Goal: Task Accomplishment & Management: Manage account settings

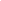
click at [0, 0] on html at bounding box center [0, 0] width 0 height 0
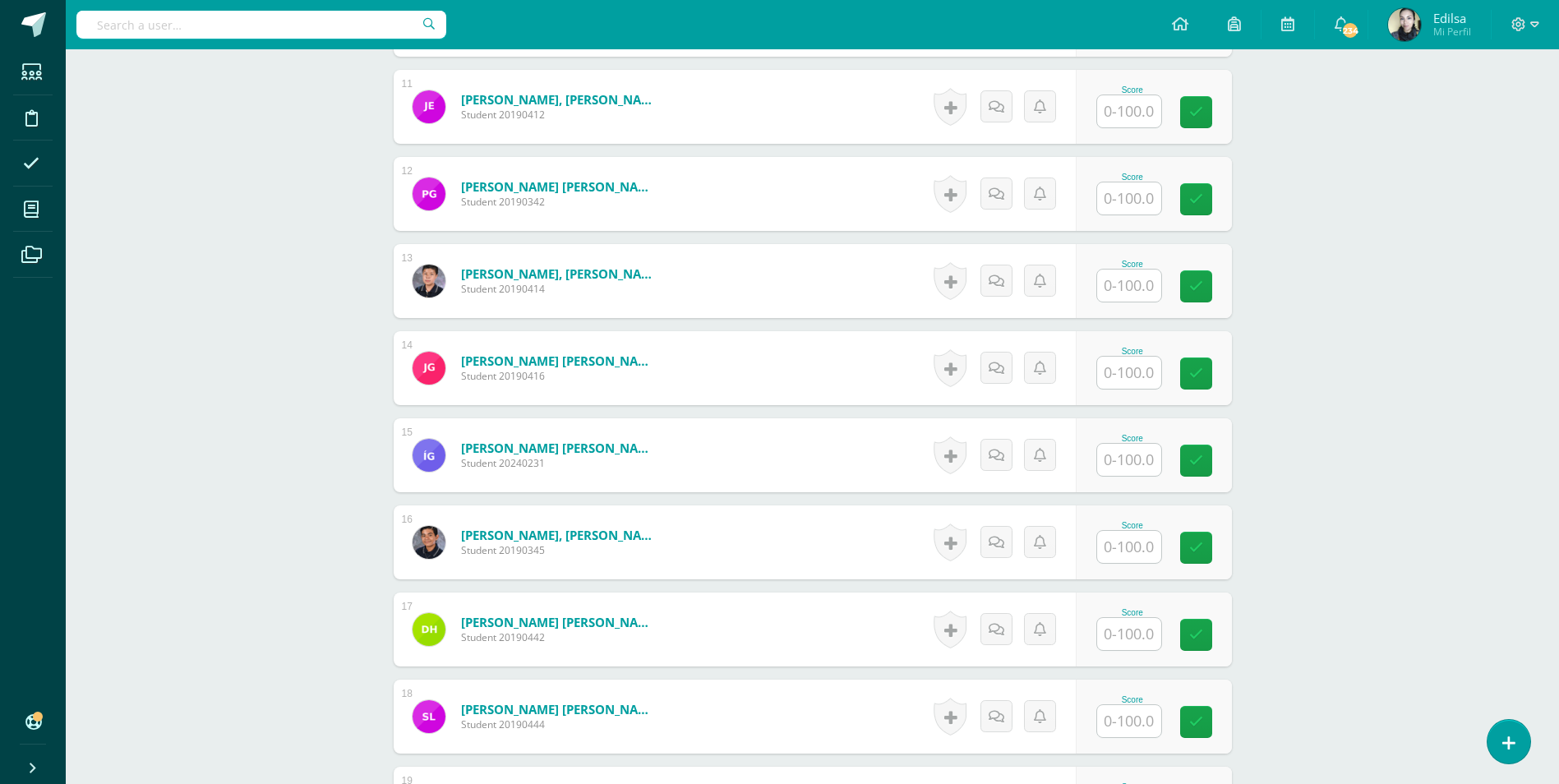
scroll to position [1370, 0]
click at [1135, 198] on input "text" at bounding box center [1129, 200] width 64 height 32
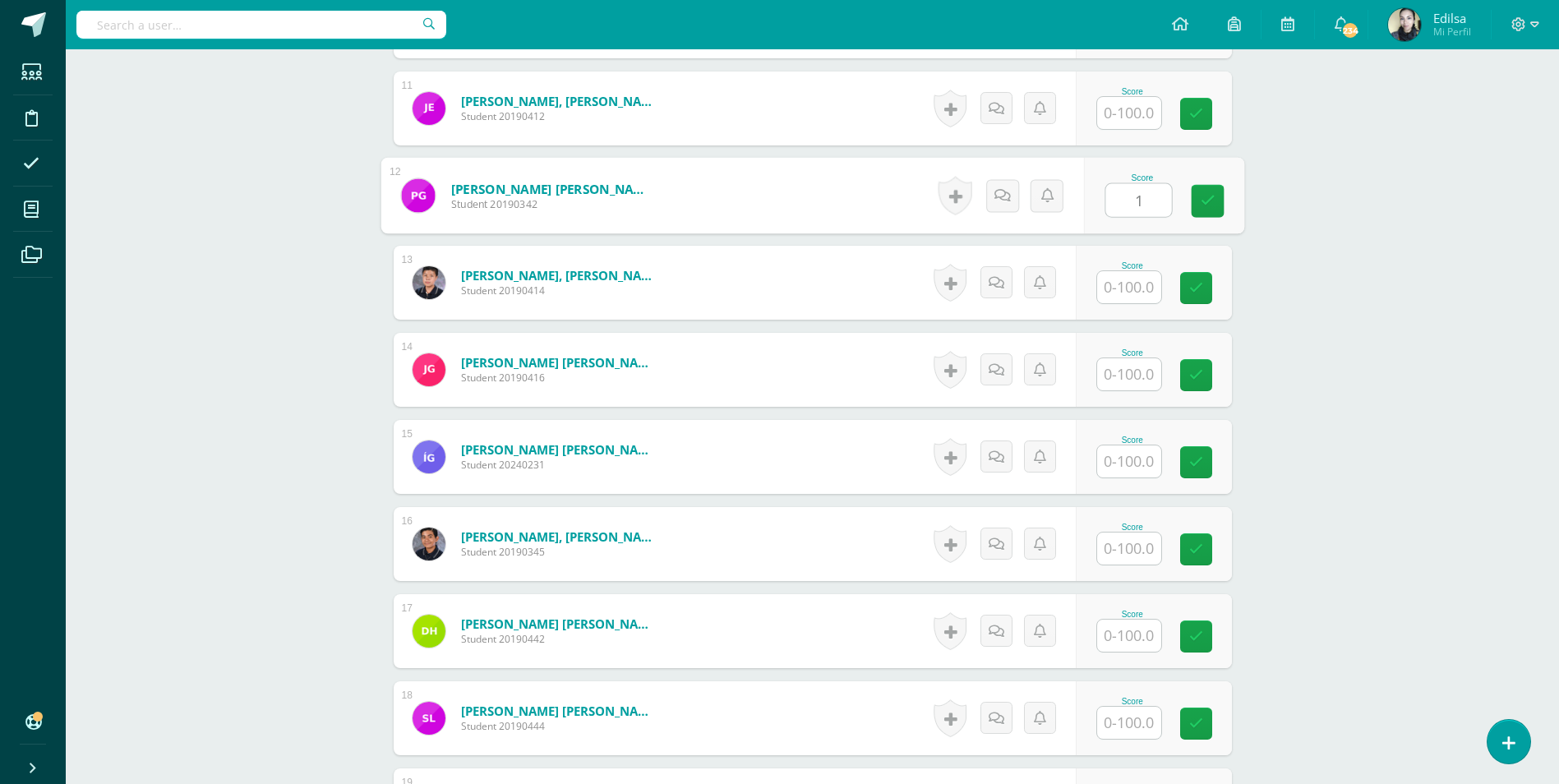
scroll to position [1371, 0]
type input "100"
click at [1202, 195] on icon at bounding box center [1207, 199] width 15 height 14
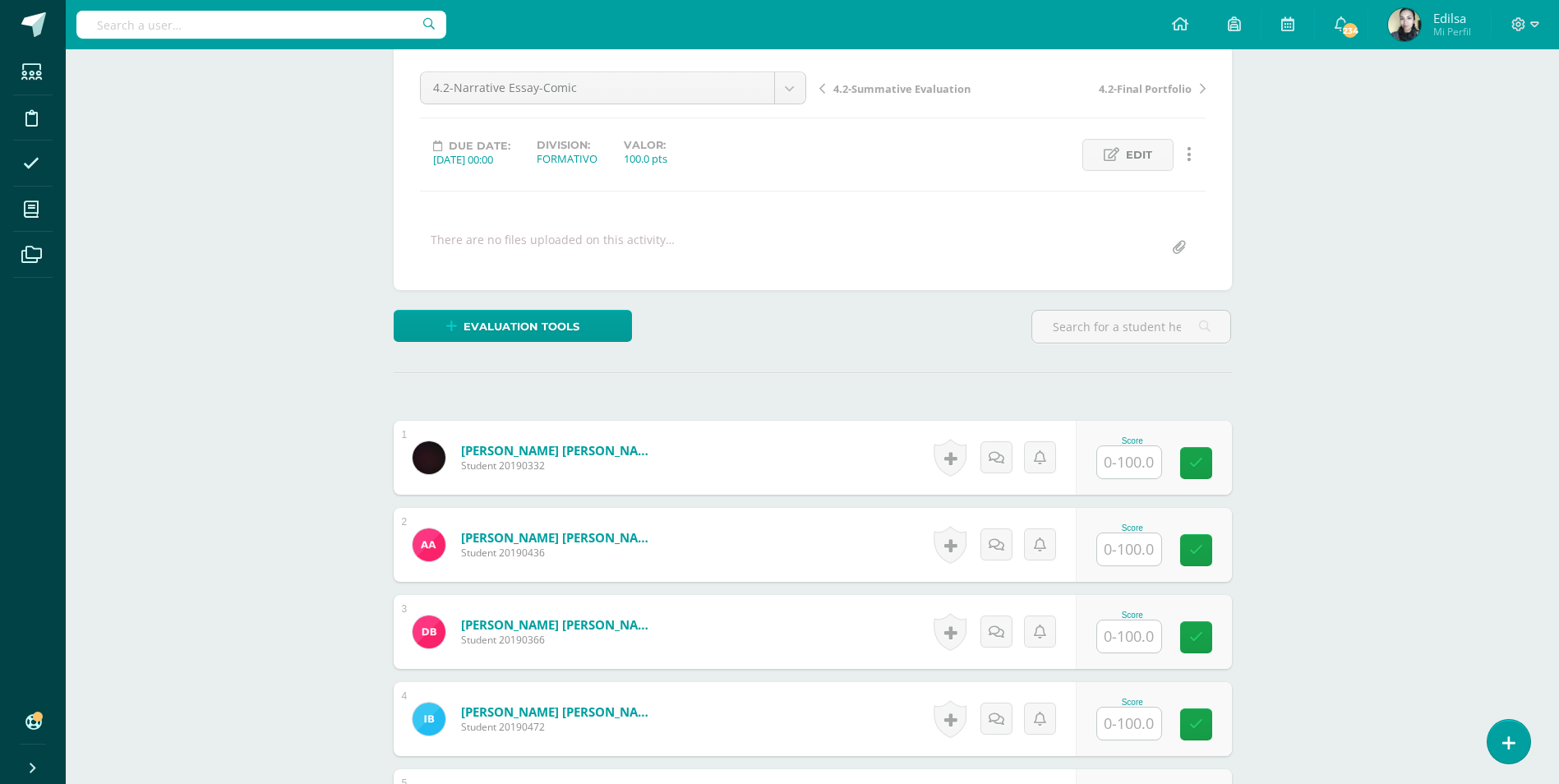
scroll to position [0, 0]
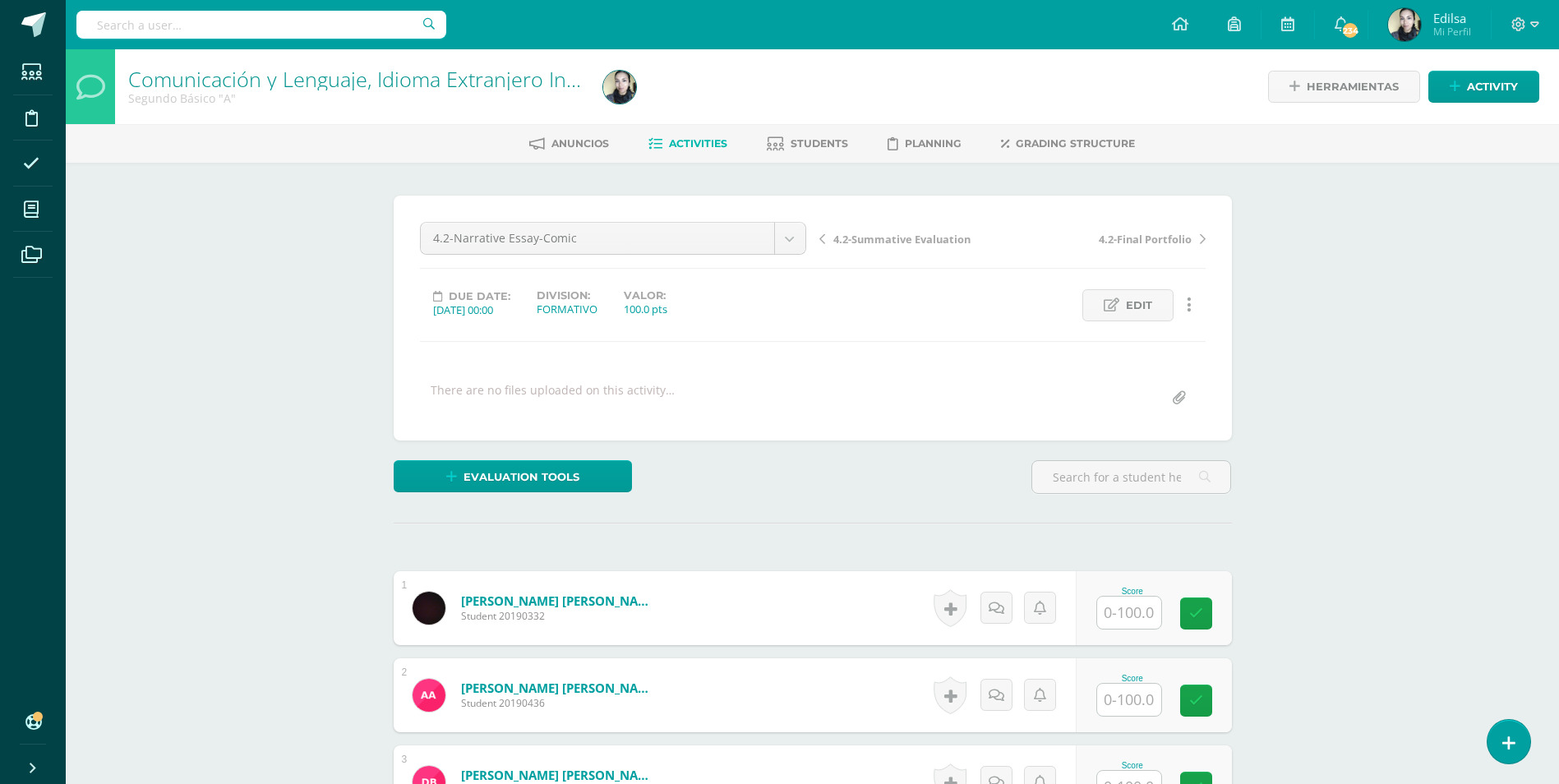
click at [936, 235] on span "4.2-Summative Evaluation" at bounding box center [902, 238] width 137 height 15
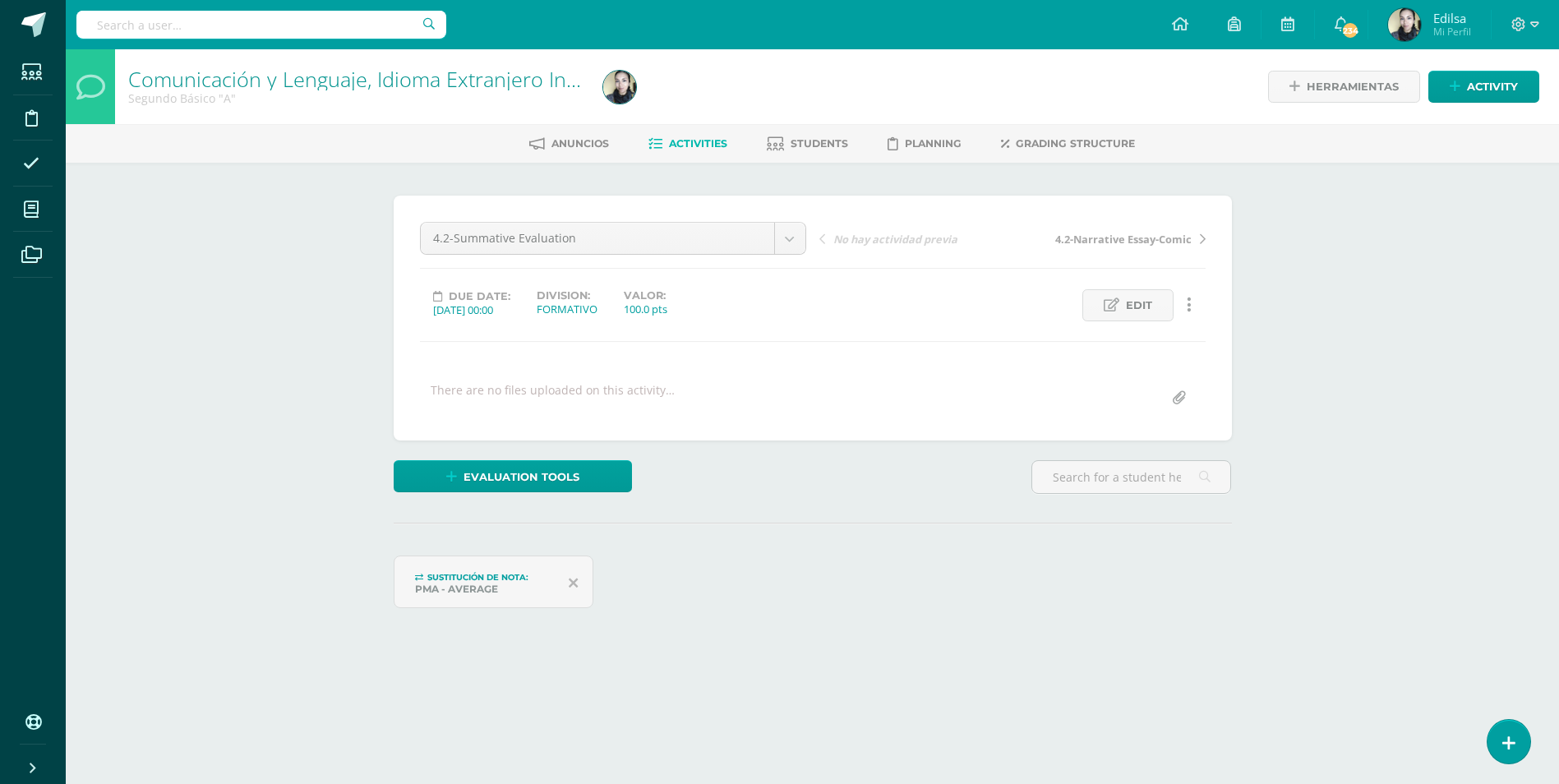
click at [1414, 336] on div "Comunicación y Lenguaje, Idioma Extranjero Inglés Segundo Básico "A" Herramient…" at bounding box center [812, 383] width 1493 height 667
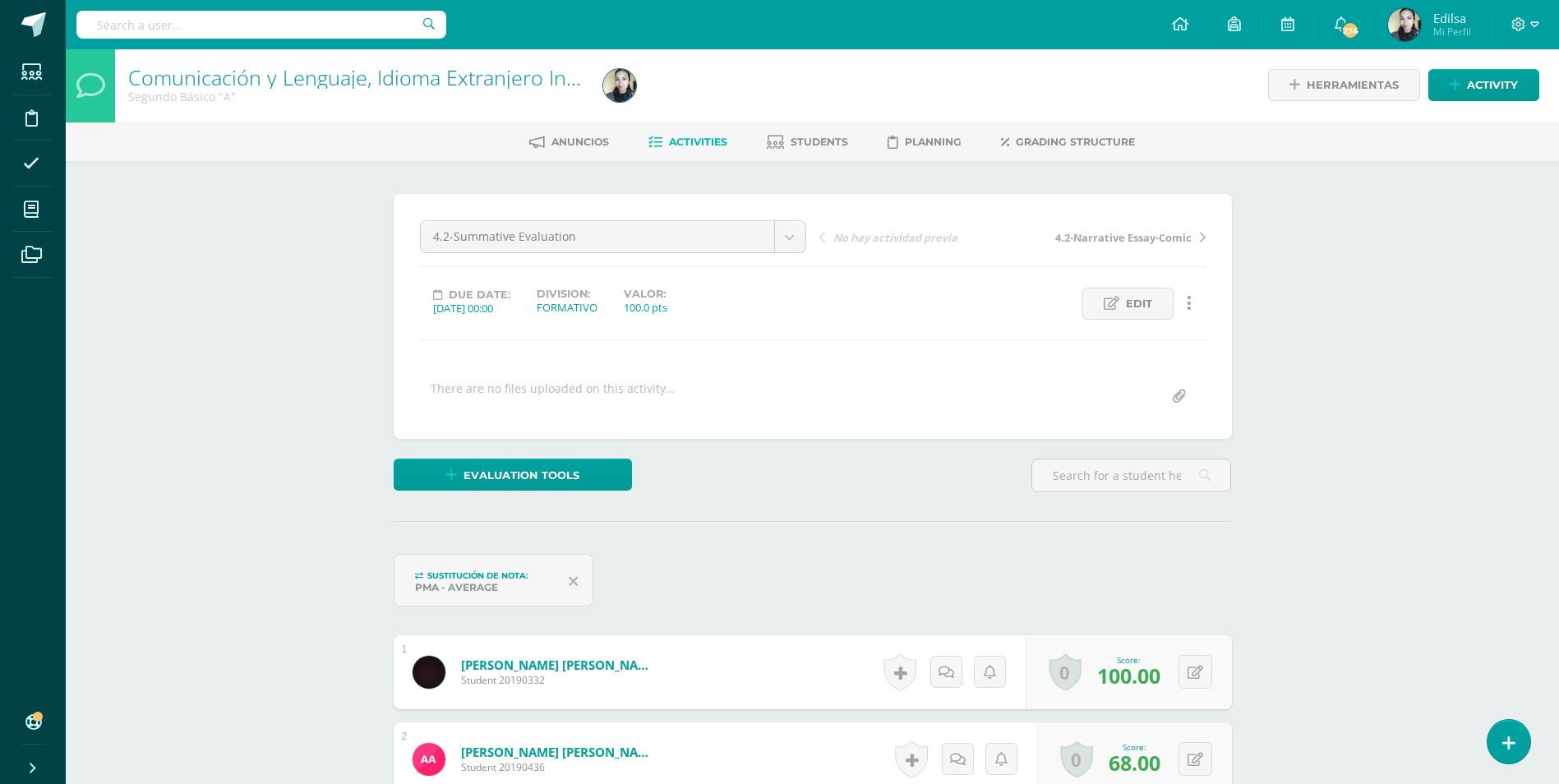
scroll to position [3, 0]
click at [1123, 301] on link "Edit" at bounding box center [1127, 302] width 91 height 32
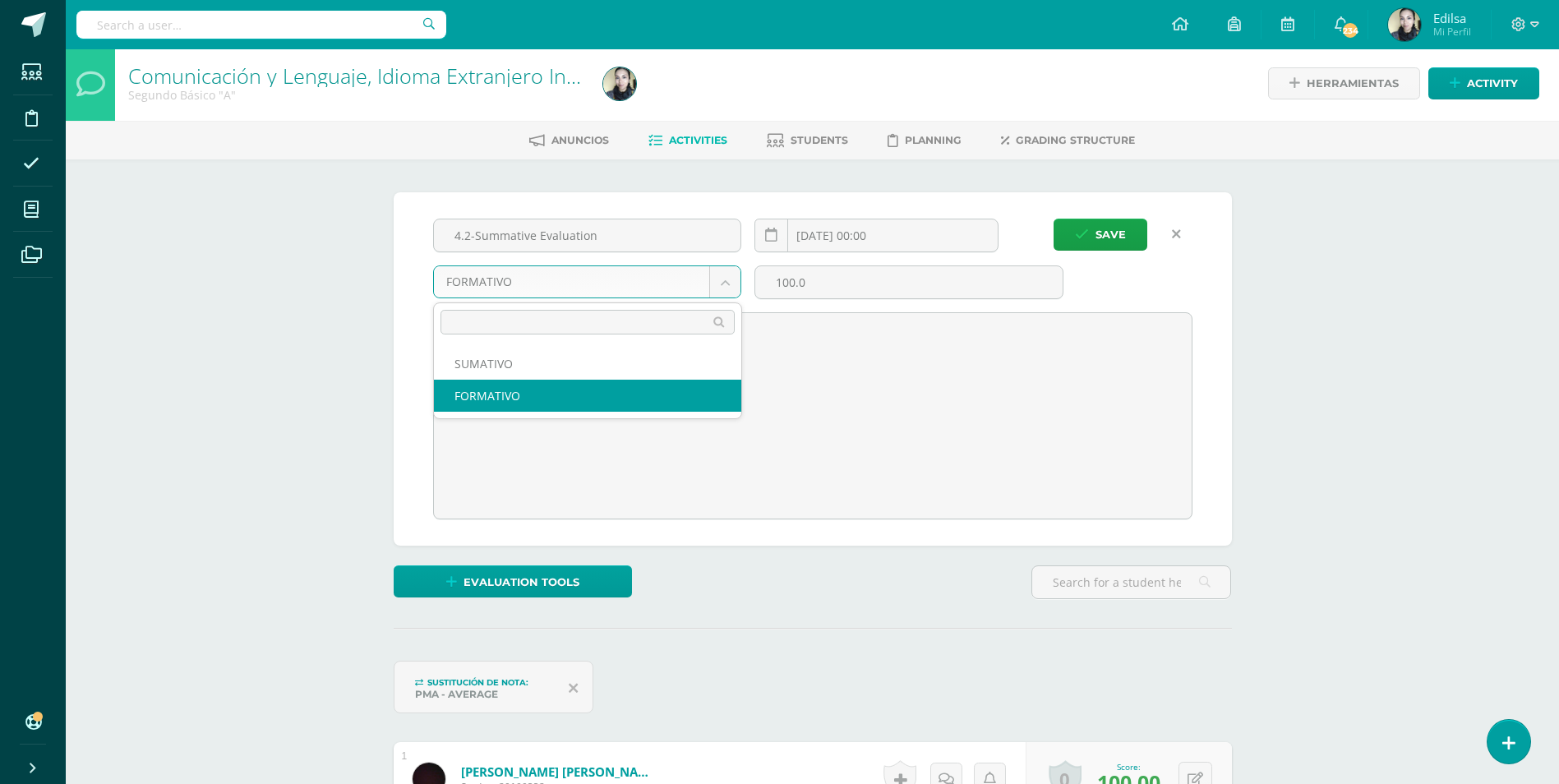
scroll to position [4, 0]
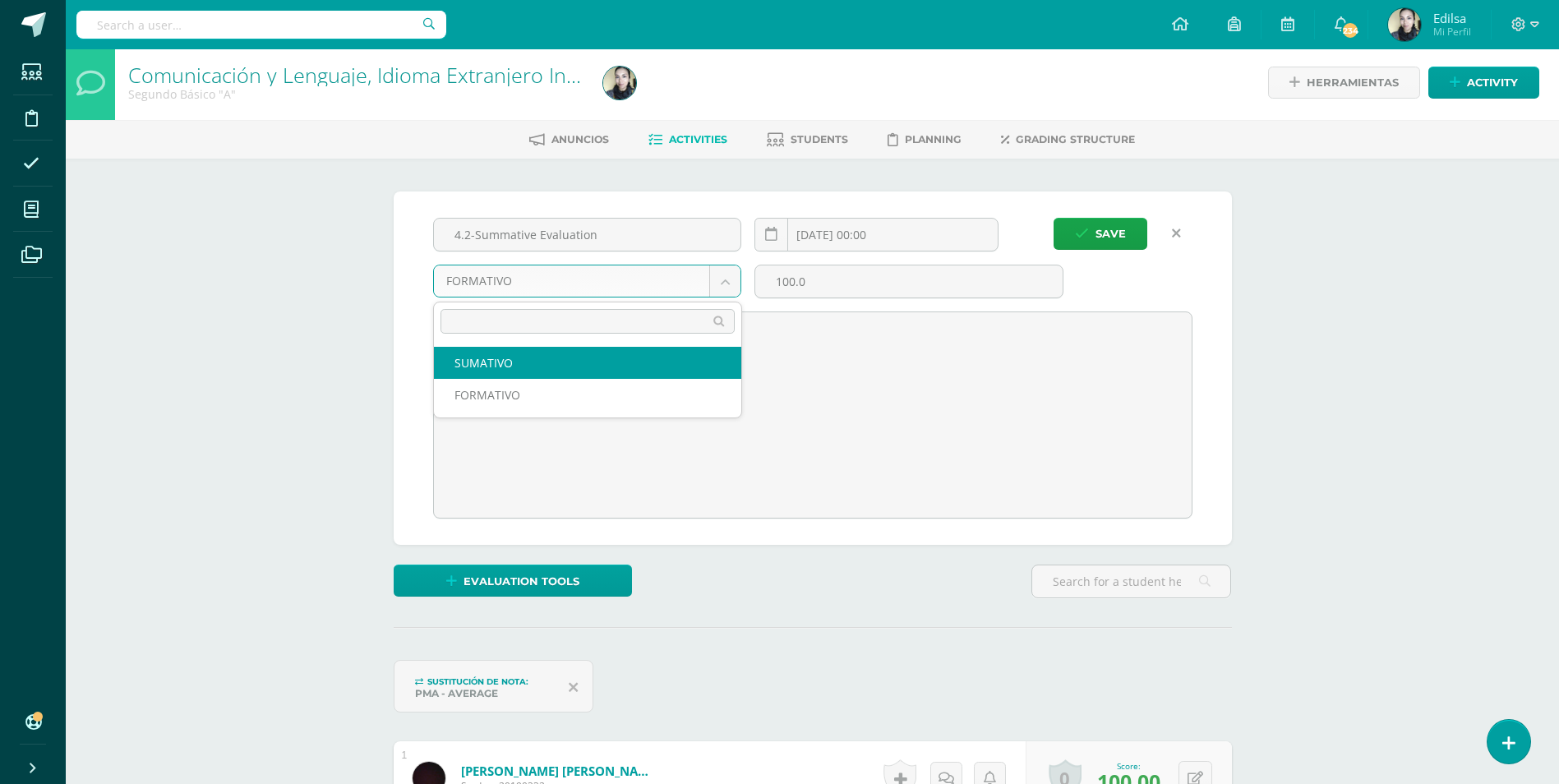
select select "212374"
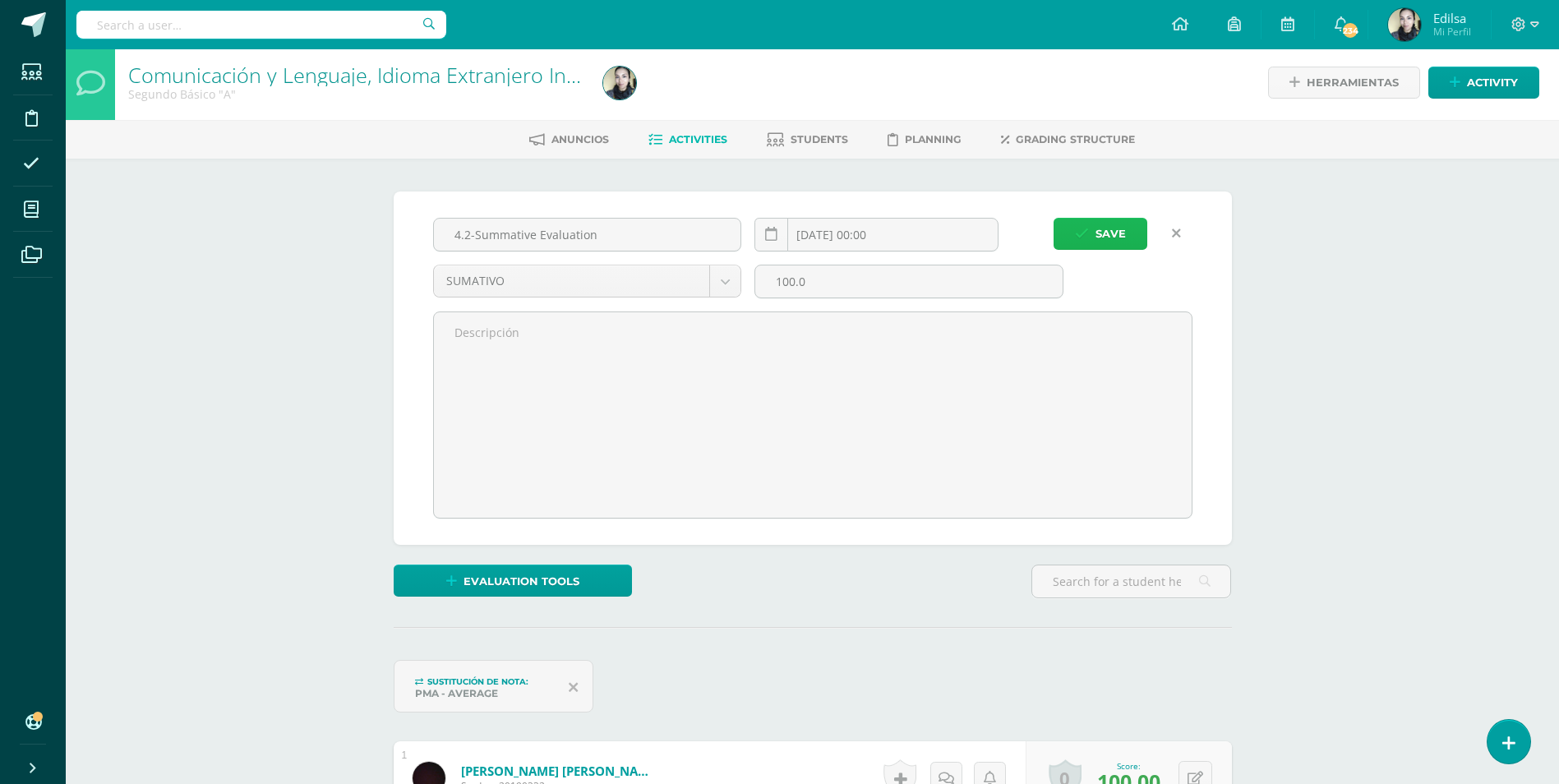
click at [1104, 246] on span "Save" at bounding box center [1110, 234] width 30 height 30
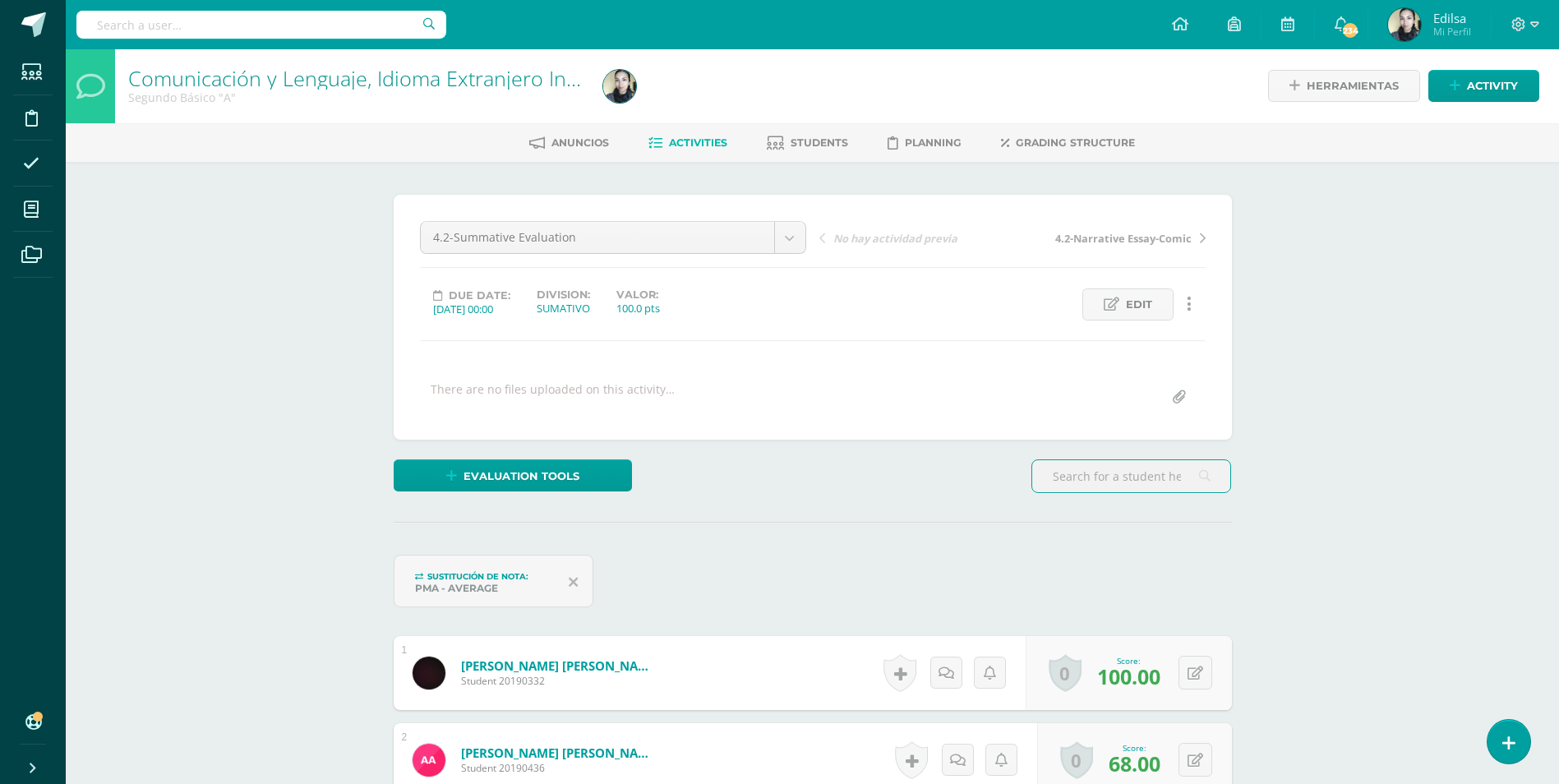
scroll to position [2, 0]
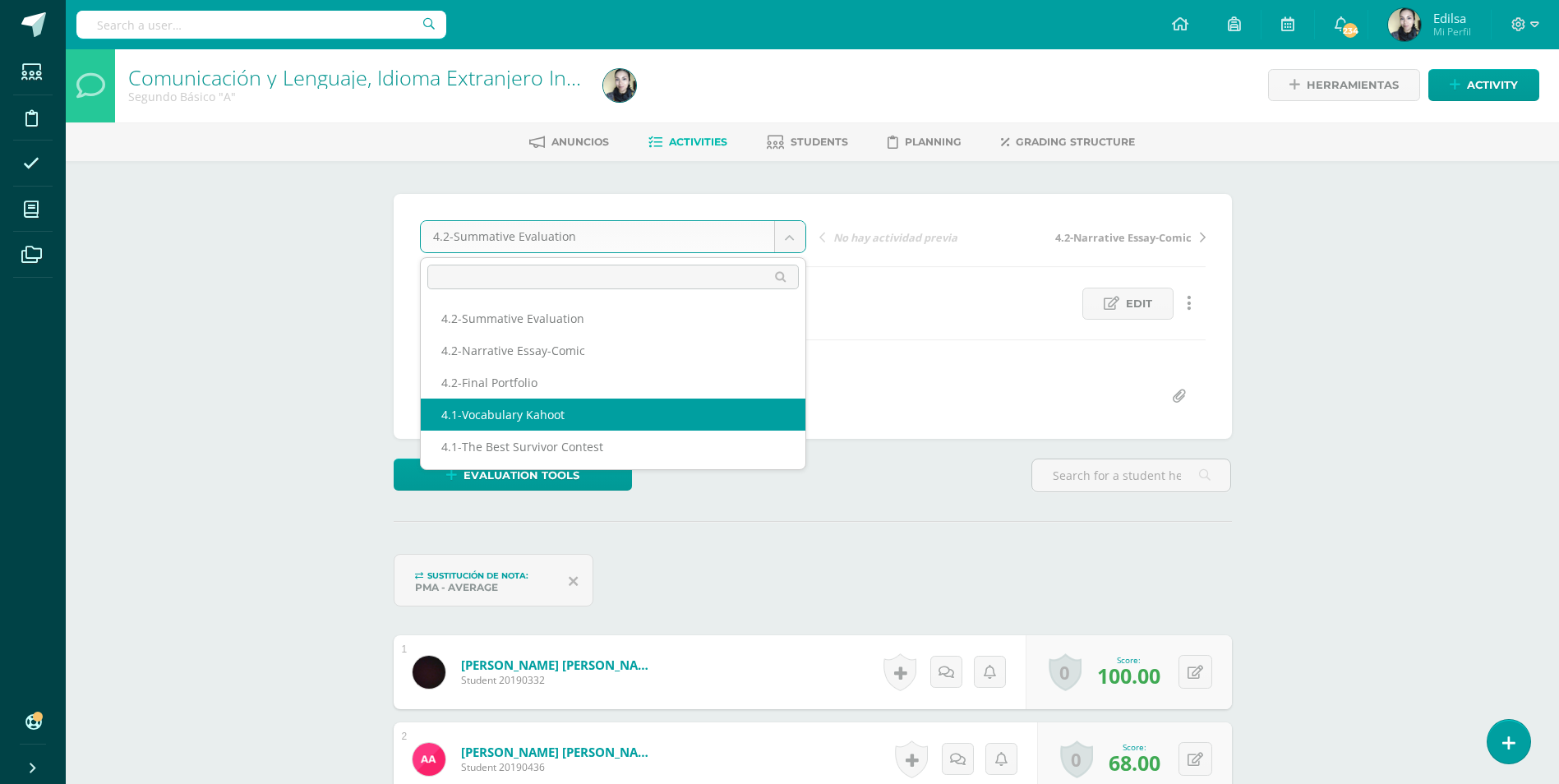
select select "/dashboard/teacher/grade-activity/225972/"
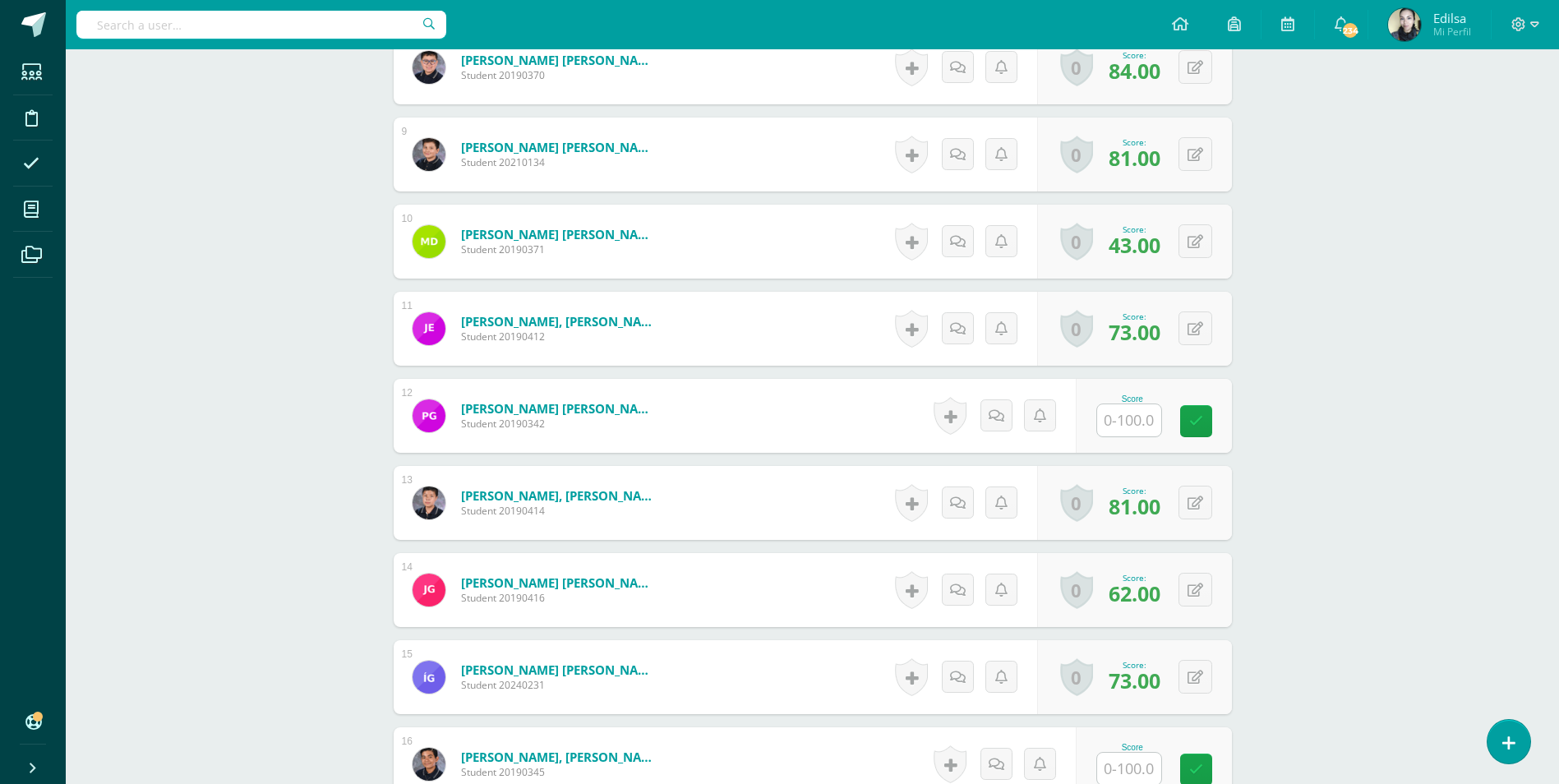
scroll to position [1151, 0]
click at [1139, 416] on input "text" at bounding box center [1129, 419] width 64 height 32
type input "16"
click at [1199, 420] on link at bounding box center [1207, 420] width 32 height 32
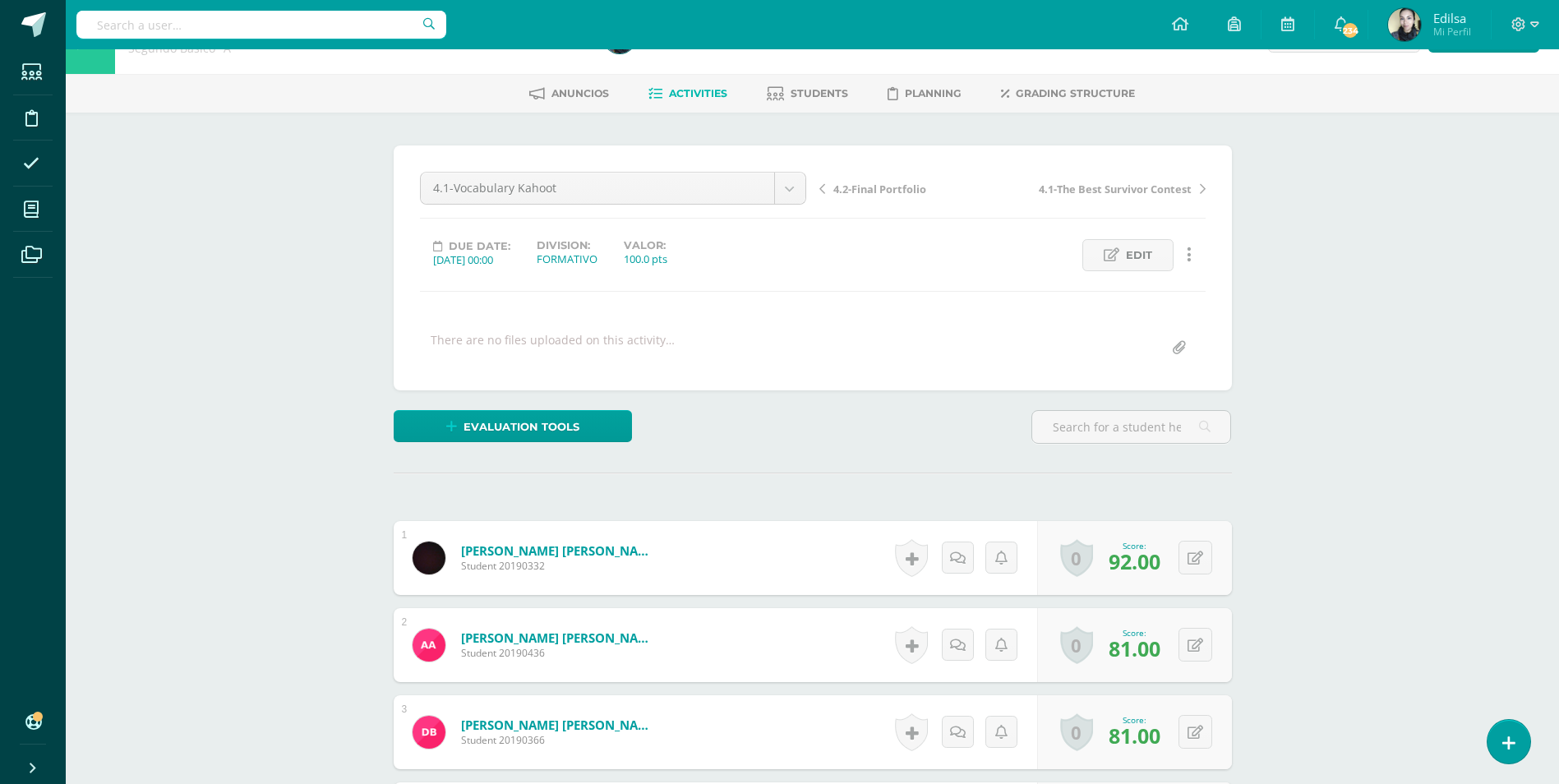
scroll to position [0, 0]
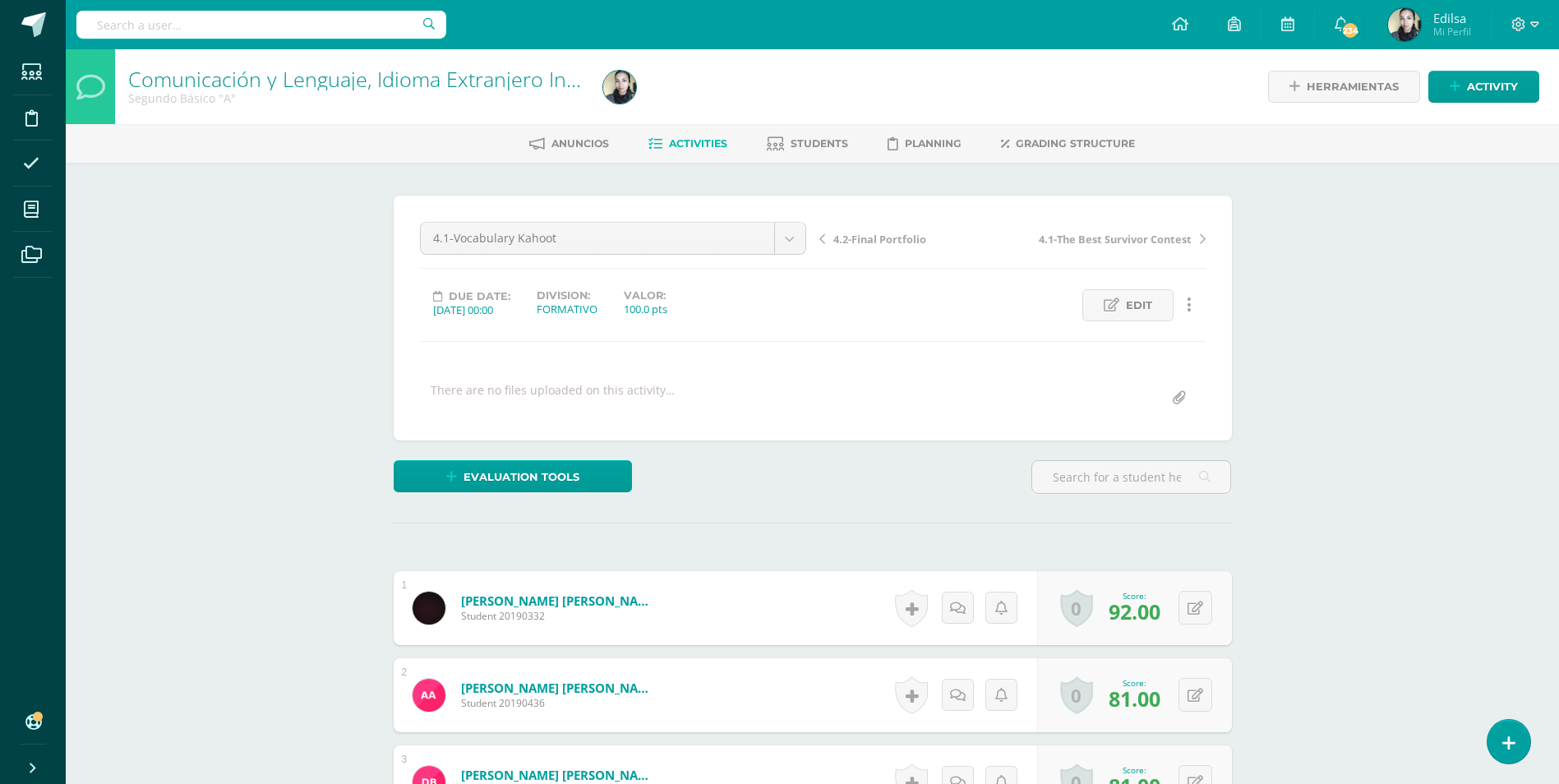
click at [1509, 65] on div "Herramientas Detalle de asistencias Activity" at bounding box center [1308, 86] width 461 height 75
click at [1496, 73] on span "Activity" at bounding box center [1492, 86] width 51 height 30
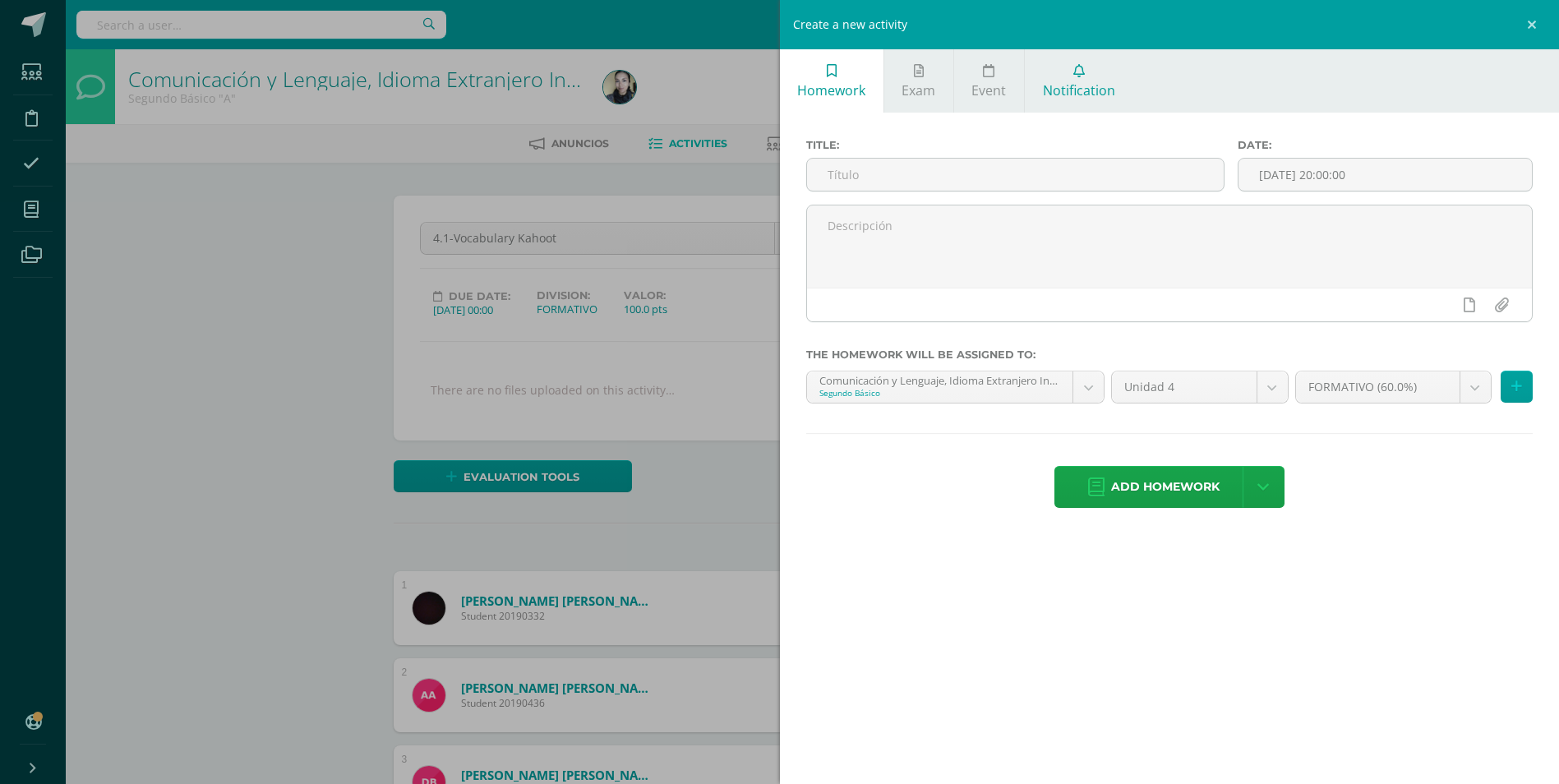
click at [1102, 96] on span "Notification" at bounding box center [1079, 90] width 73 height 18
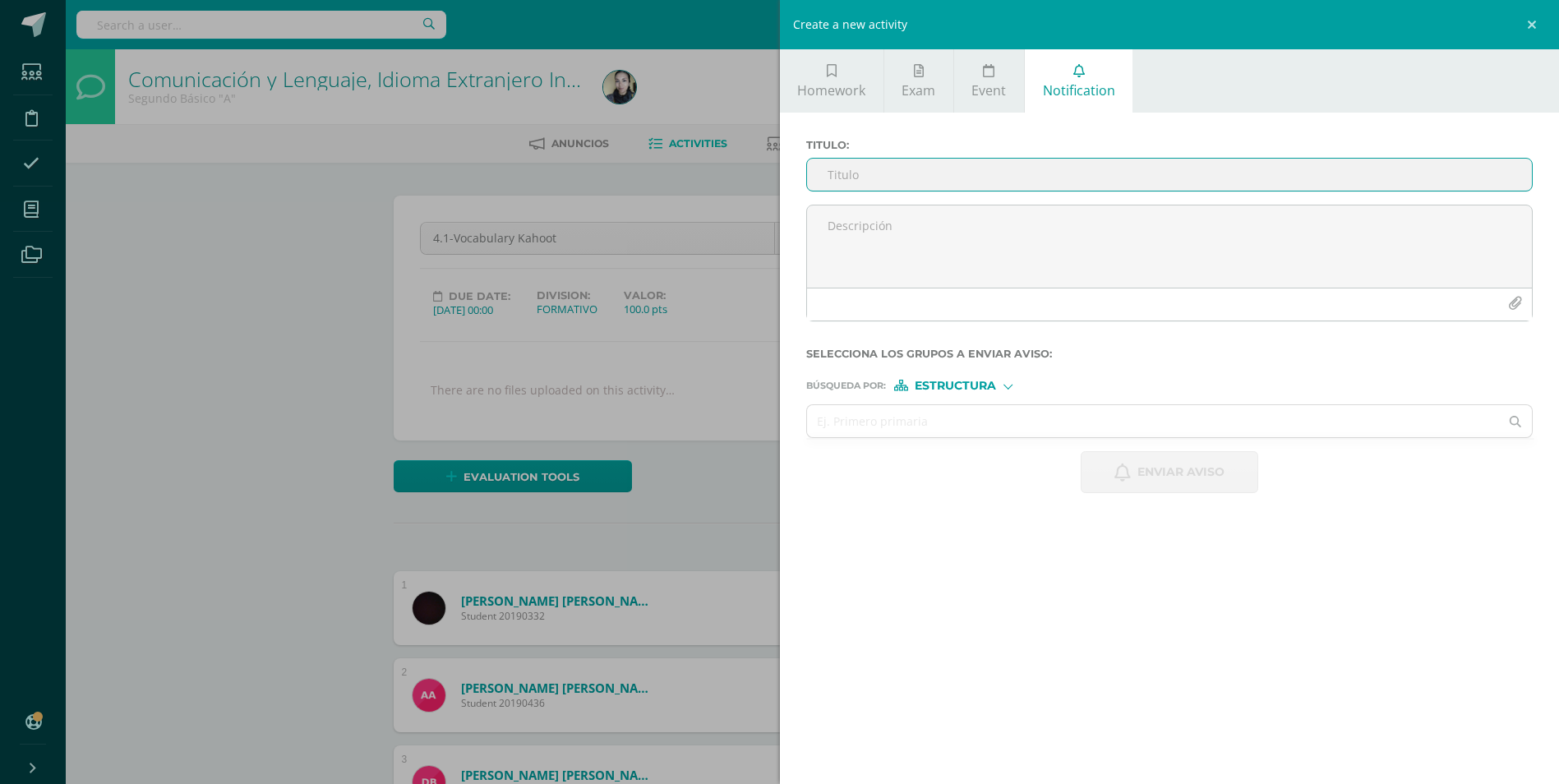
click at [1057, 166] on input "Titulo :" at bounding box center [1169, 175] width 726 height 32
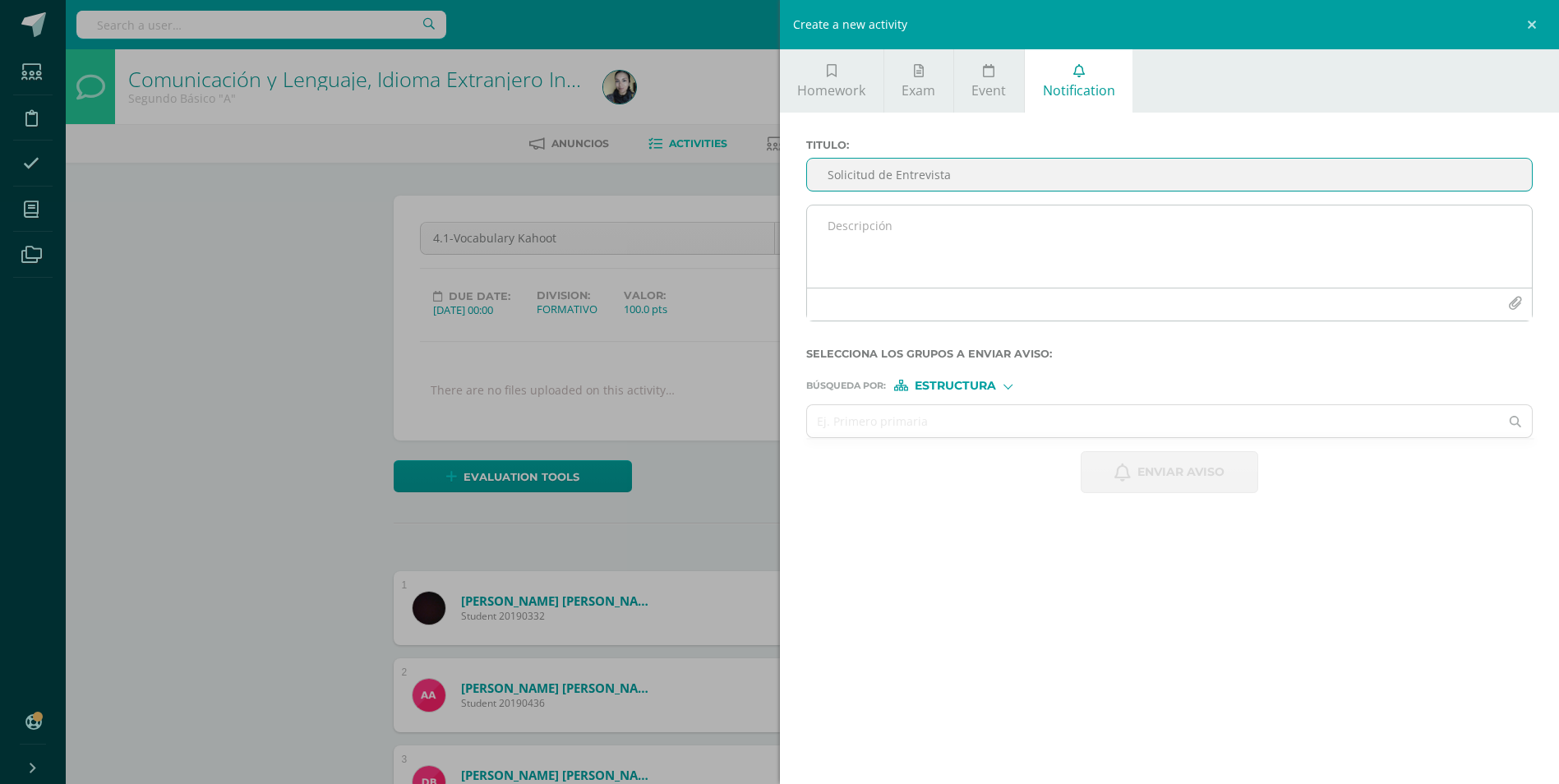
type input "Solicitud de Entrevista"
click at [989, 211] on textarea at bounding box center [1169, 246] width 726 height 82
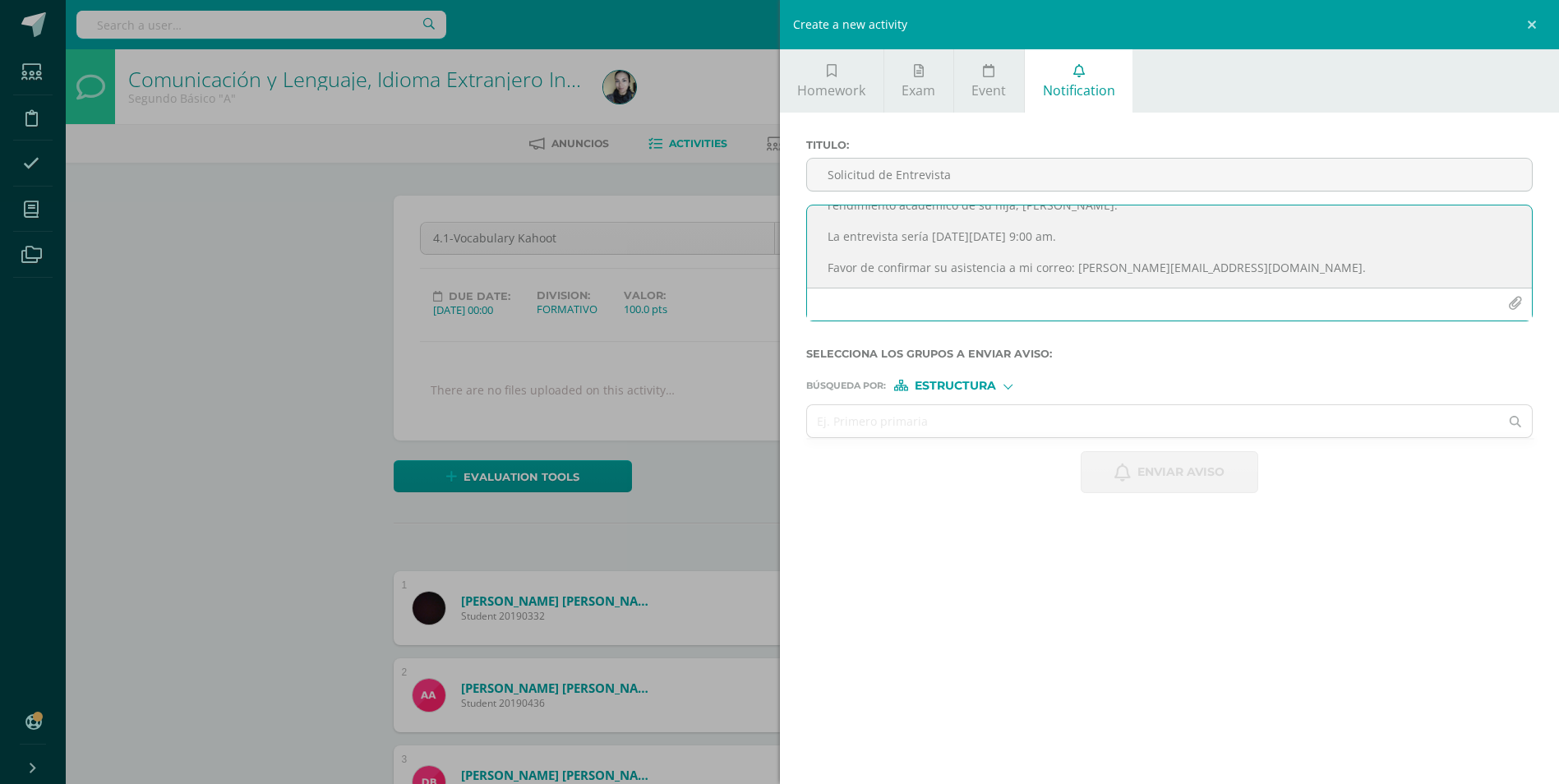
scroll to position [87, 0]
type textarea "Buen día, Reciba un cordial saludo. Le escribo para invitarlo a una entrevista …"
click at [966, 381] on span "Estructura" at bounding box center [955, 385] width 81 height 9
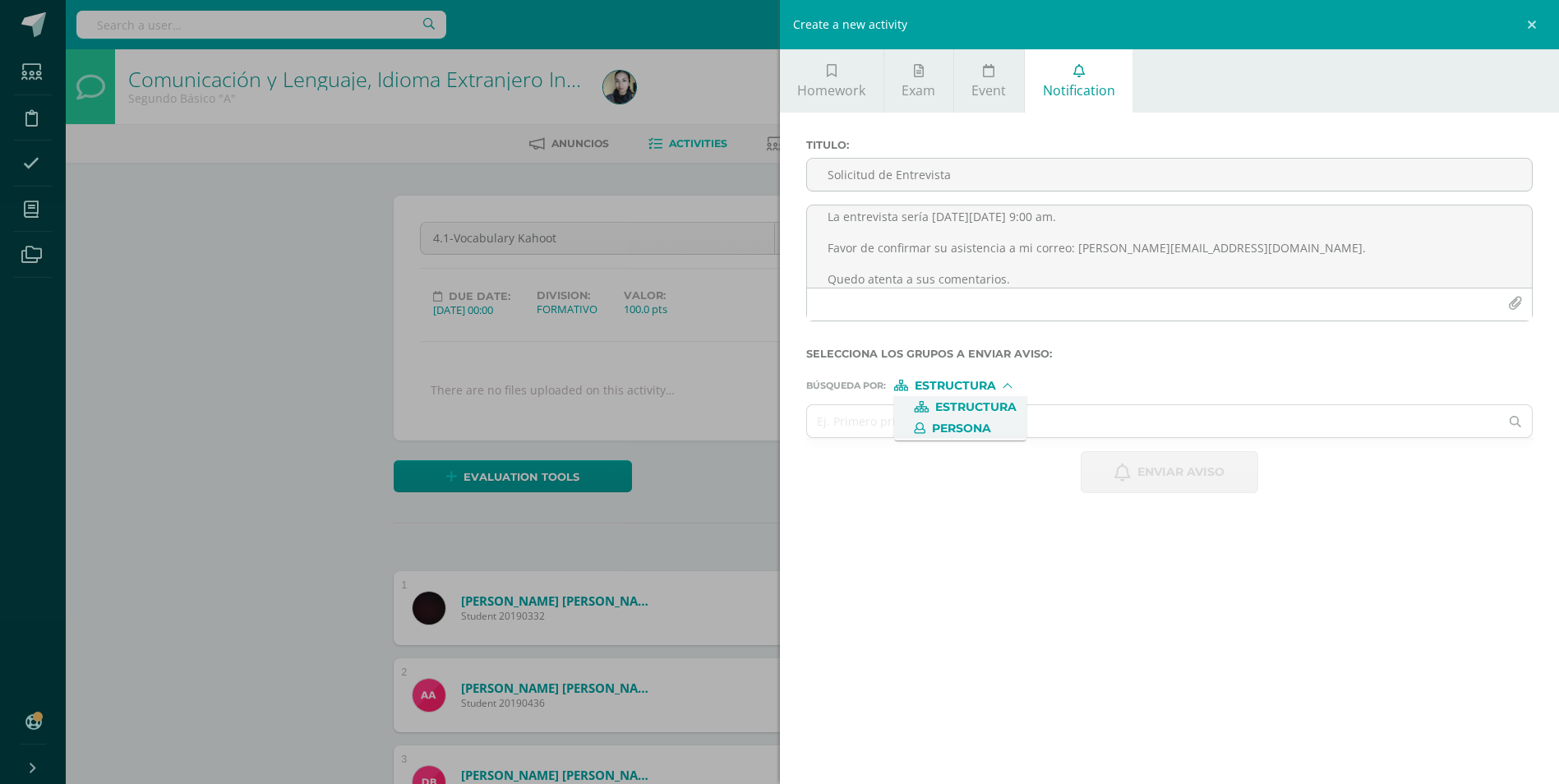
click at [965, 426] on span "Persona" at bounding box center [961, 428] width 59 height 9
click at [946, 416] on input "text" at bounding box center [1154, 421] width 693 height 32
click at [918, 406] on input "paula Gálvez" at bounding box center [1154, 421] width 693 height 32
type input "p"
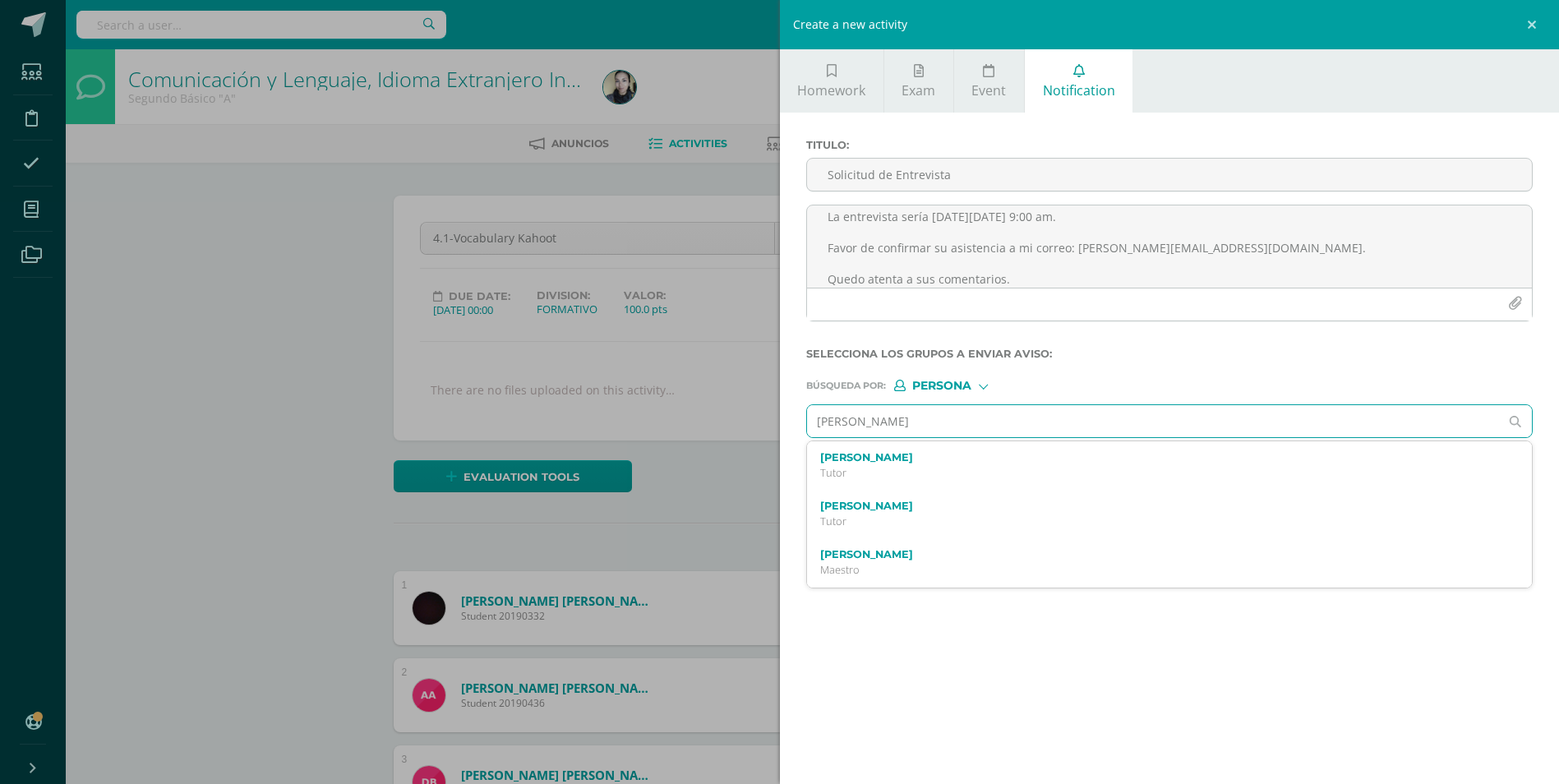
type input "Paula Gálvez"
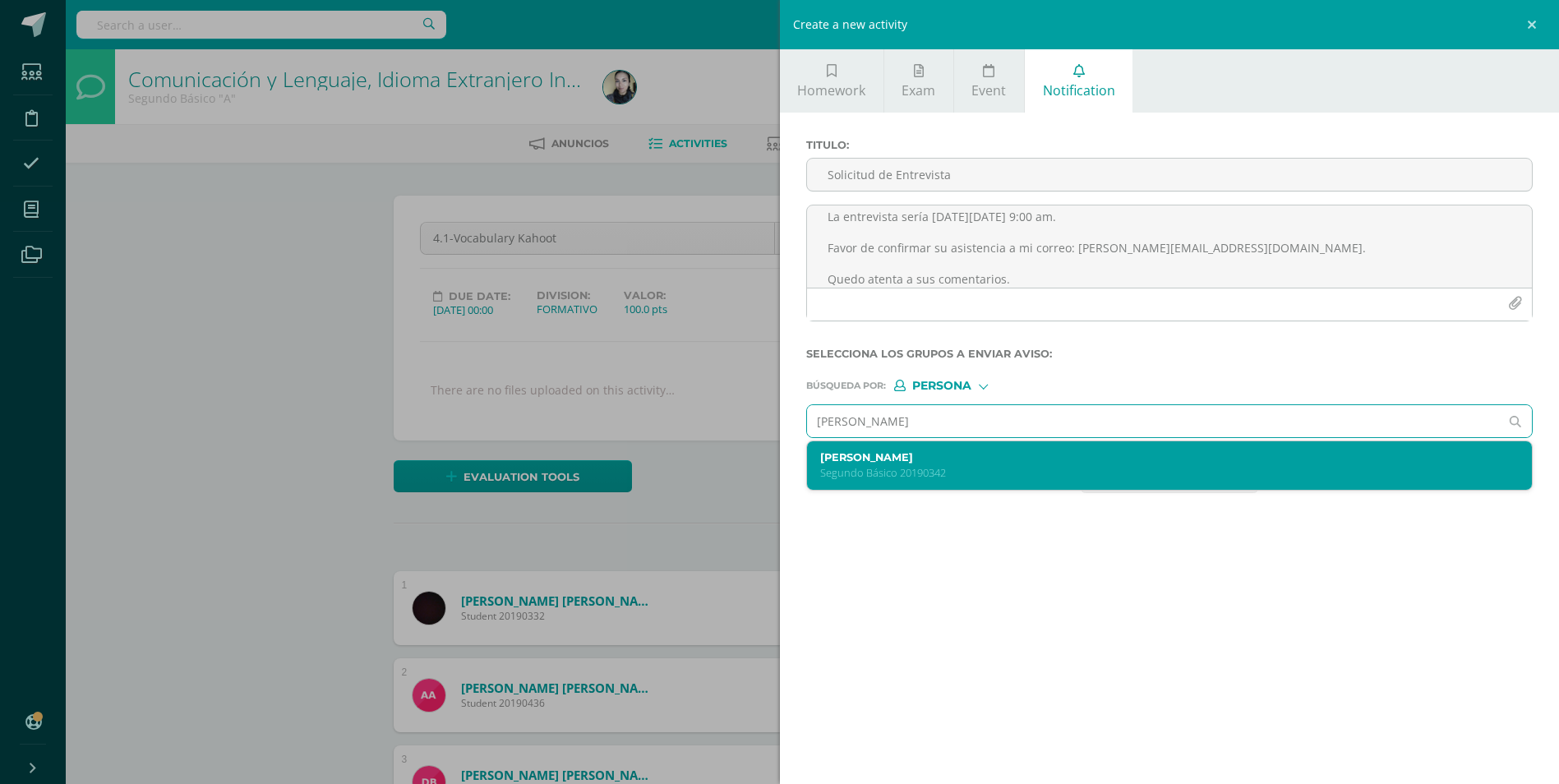
click at [905, 446] on div "Paula María Gálvez Castañeda Segundo Básico 20190342" at bounding box center [1169, 465] width 726 height 48
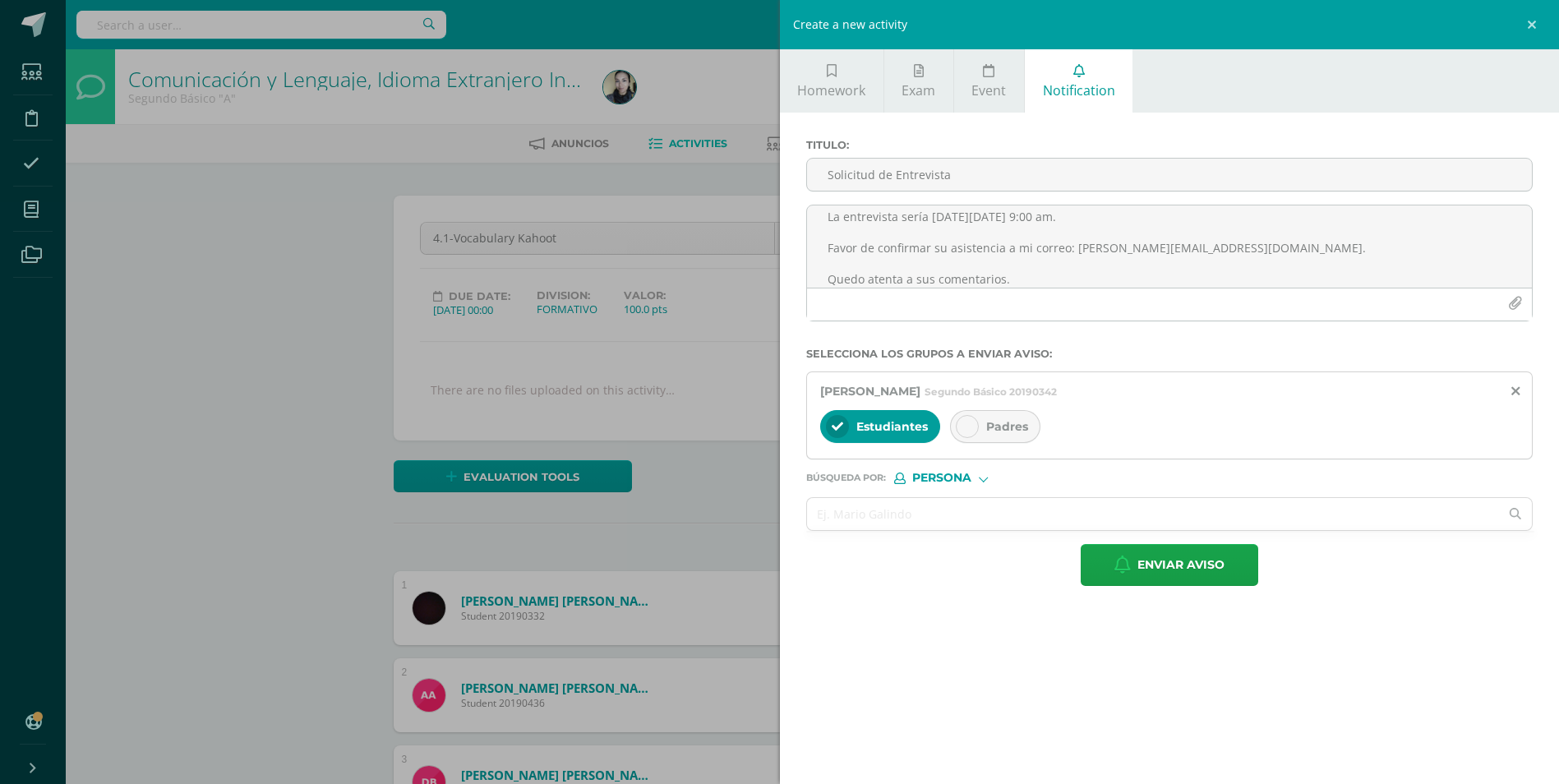
click at [966, 422] on icon at bounding box center [967, 427] width 12 height 12
click at [897, 521] on input "text" at bounding box center [1154, 513] width 693 height 32
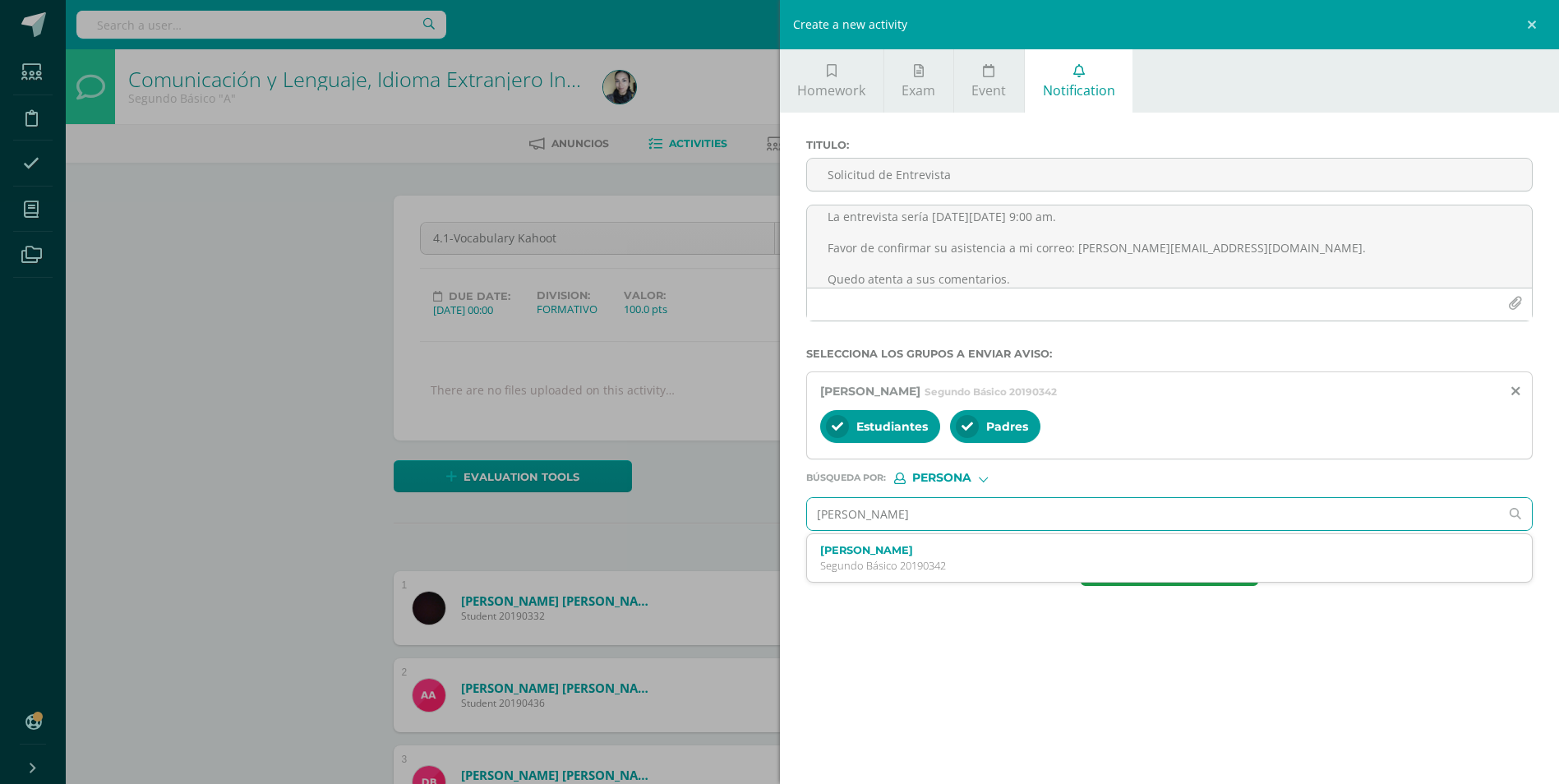
type input "edilsa luna"
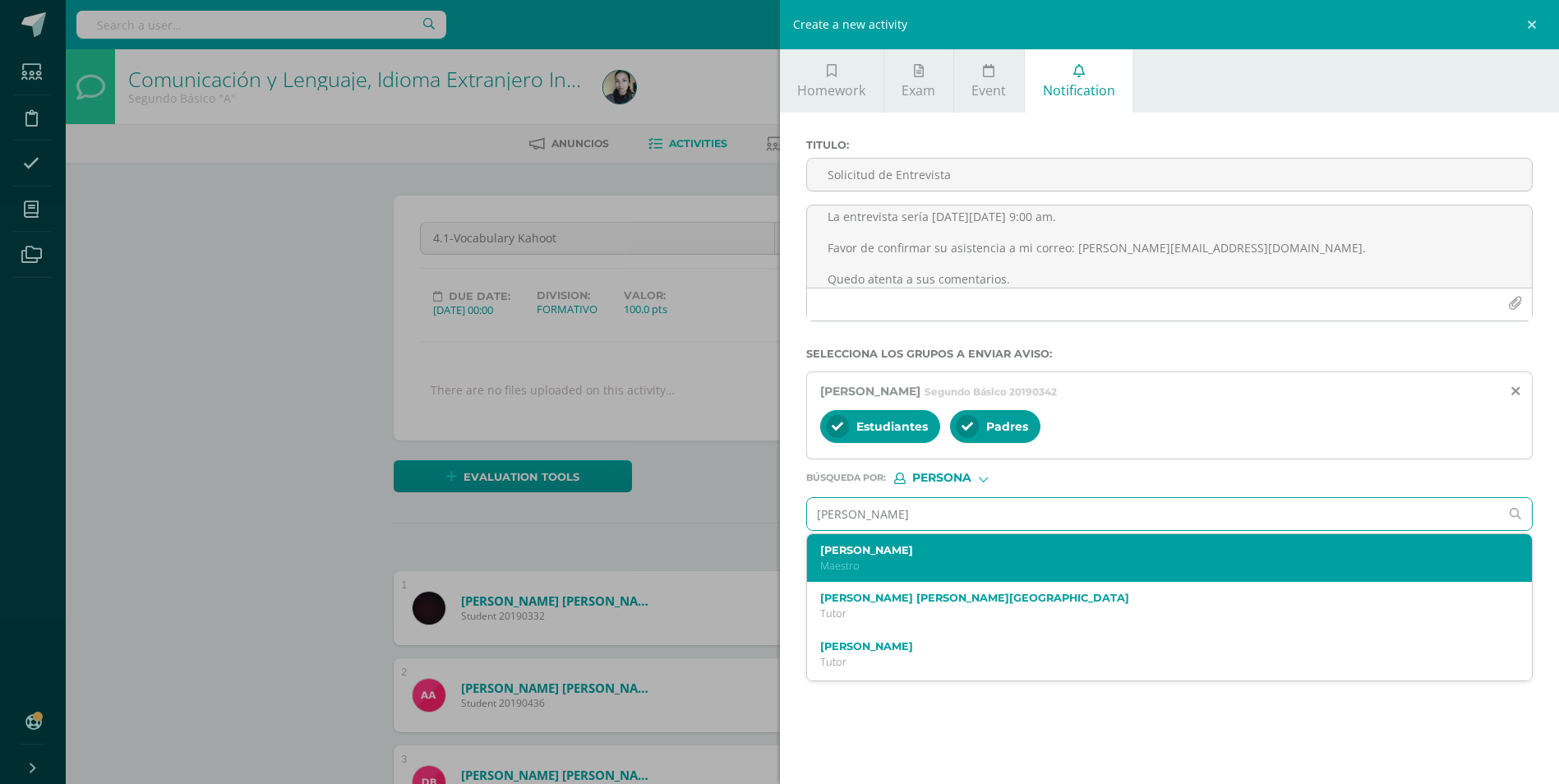
click at [878, 552] on label "[PERSON_NAME]" at bounding box center [1154, 549] width 668 height 13
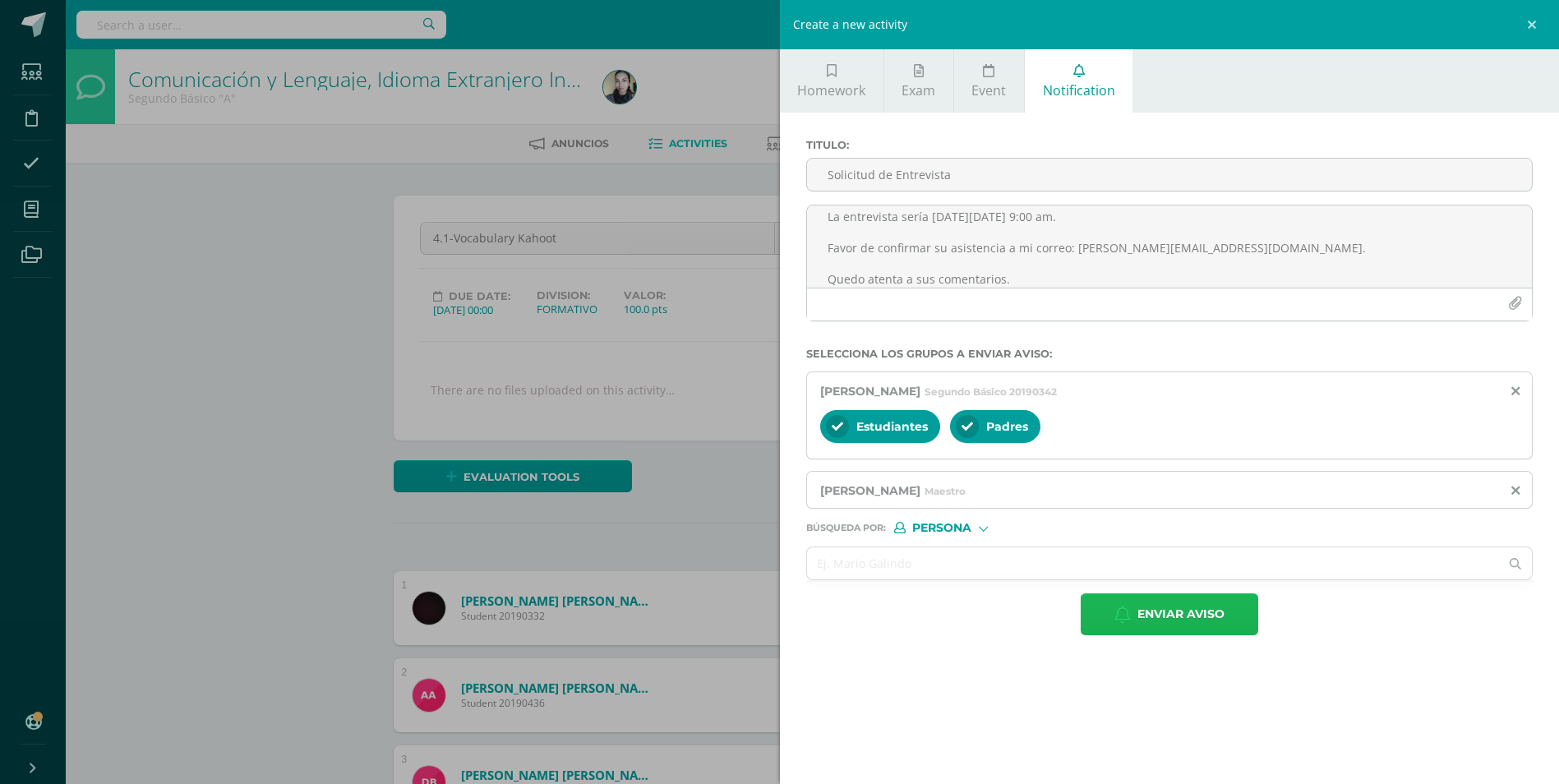
click at [1109, 600] on button "Enviar aviso" at bounding box center [1169, 613] width 178 height 42
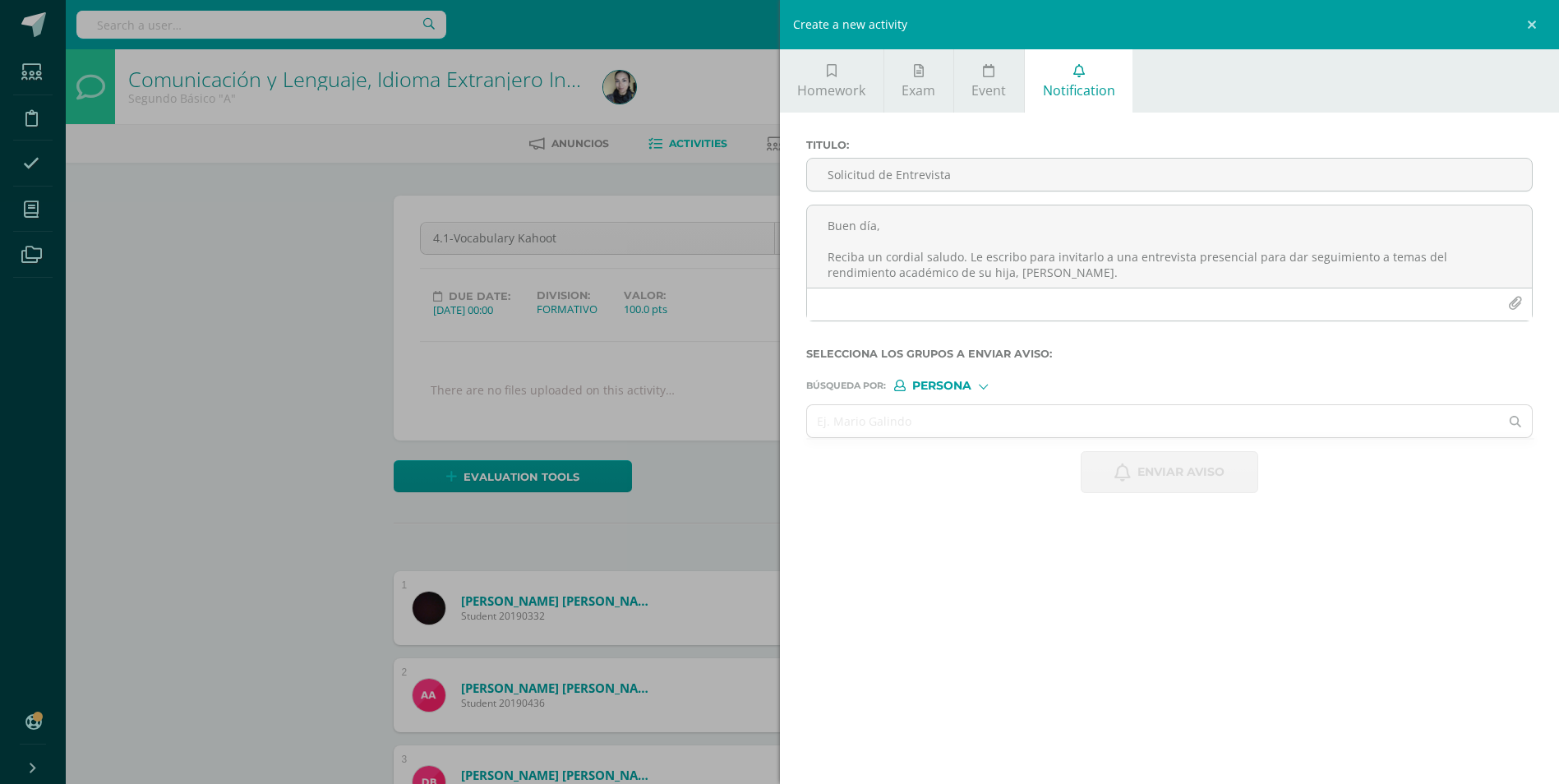
click at [593, 335] on div "Create a new activity Homework Exam Event Notification Title: Date: 2025-10-14 …" at bounding box center [780, 392] width 1559 height 784
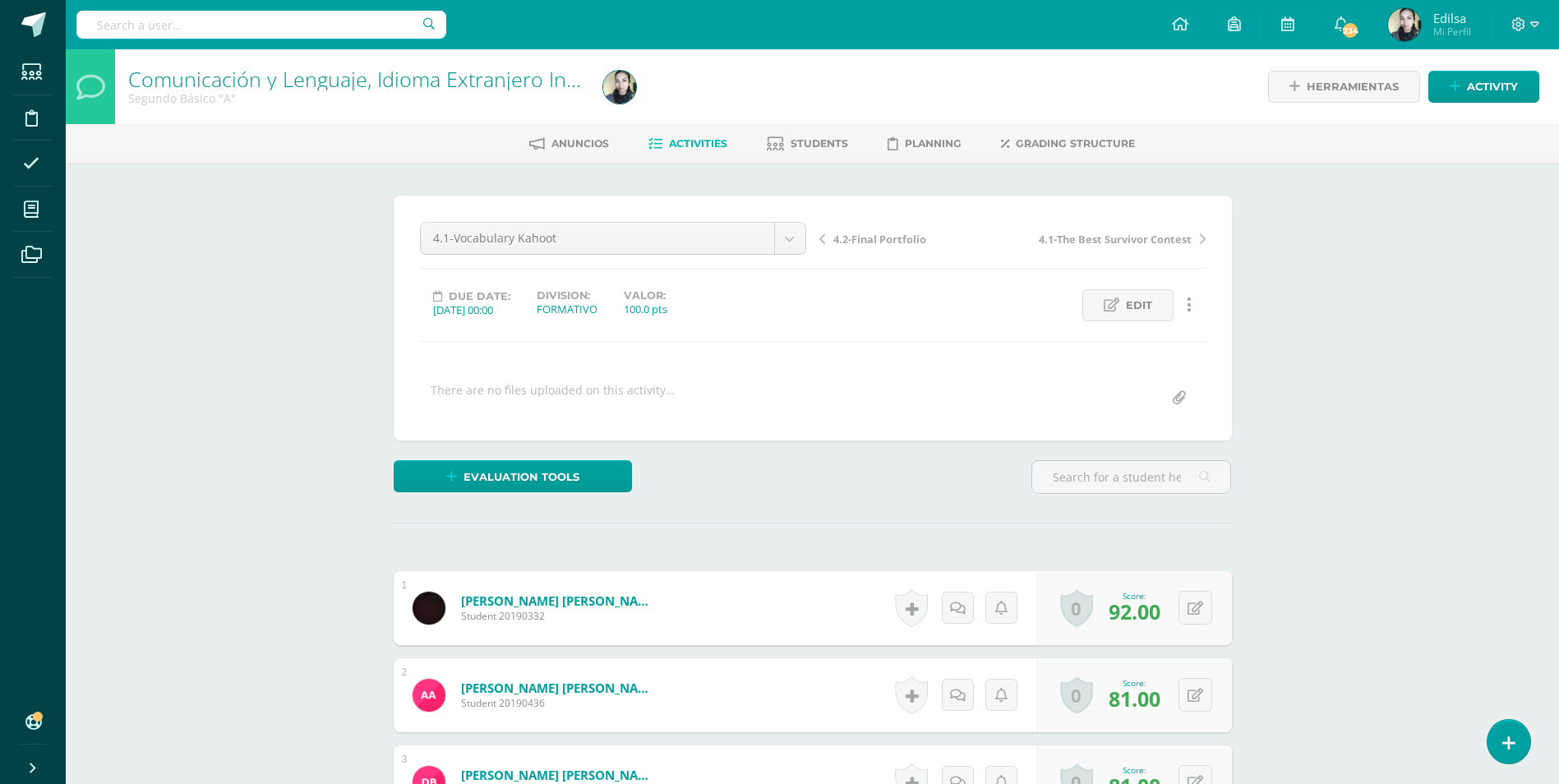
click at [862, 233] on span "4.2-Final Portfolio" at bounding box center [880, 238] width 93 height 15
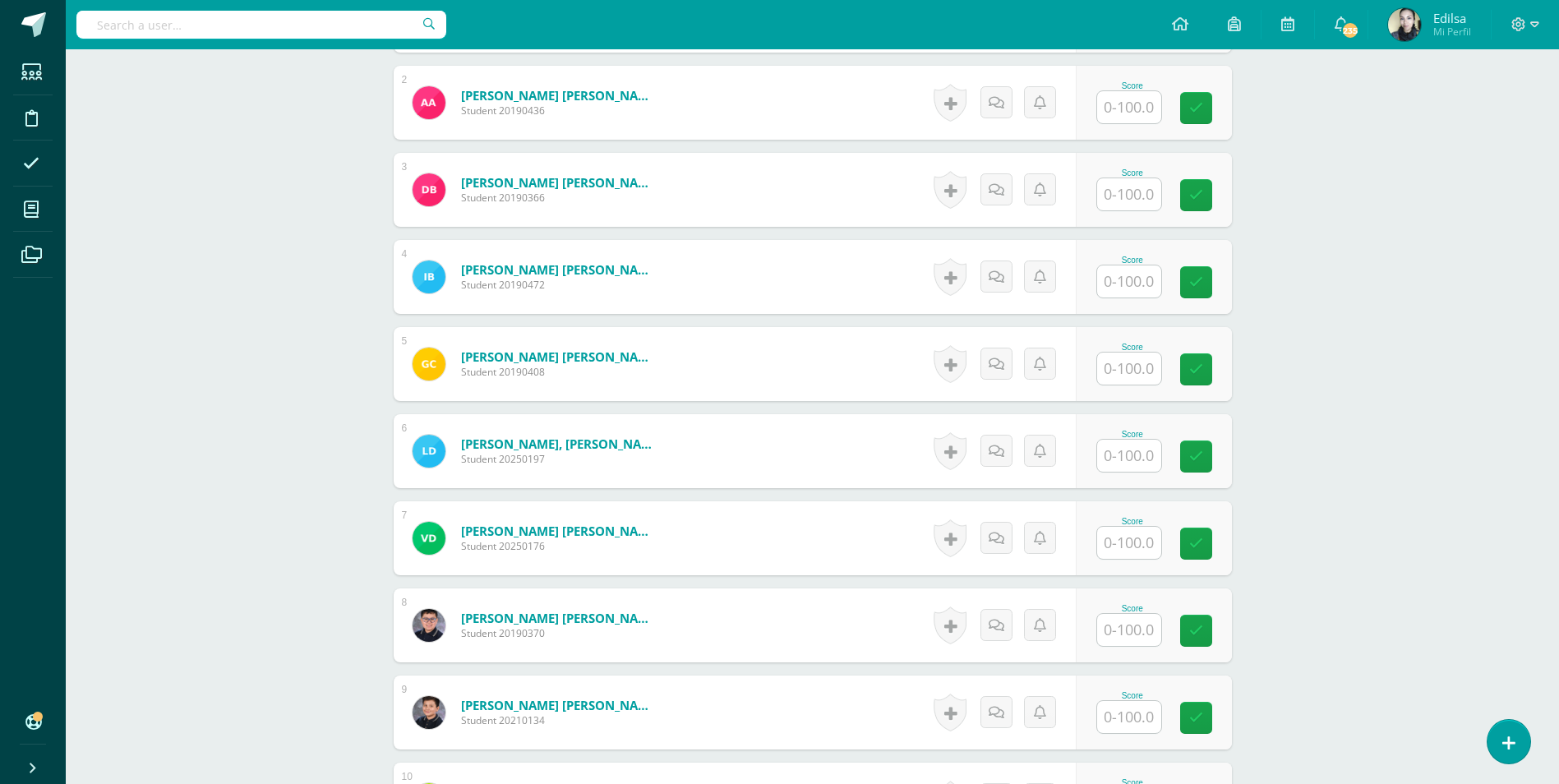
scroll to position [740, 0]
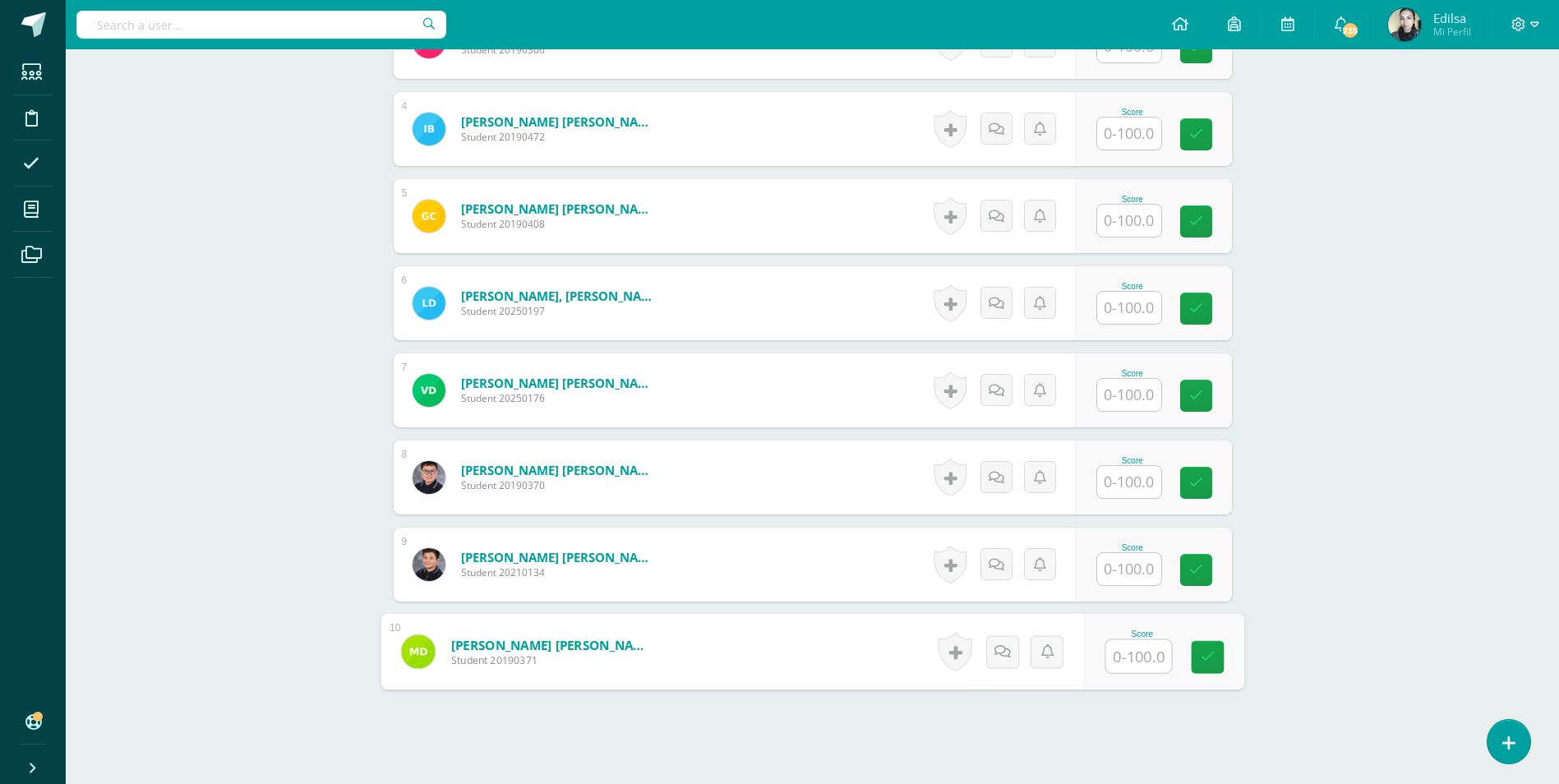
click at [1138, 653] on input "text" at bounding box center [1138, 655] width 66 height 32
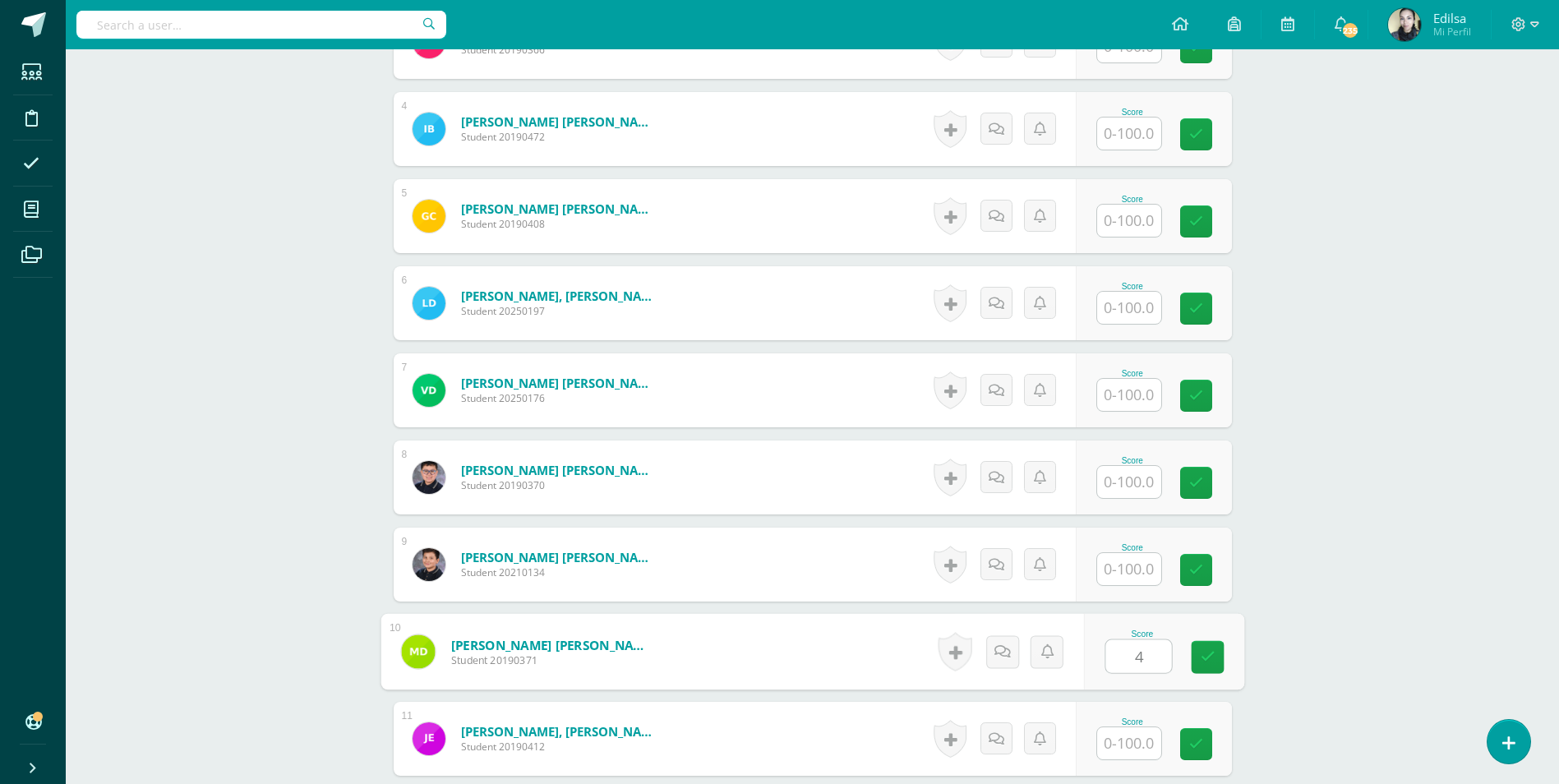
type input "42"
click at [1198, 661] on link at bounding box center [1207, 655] width 32 height 32
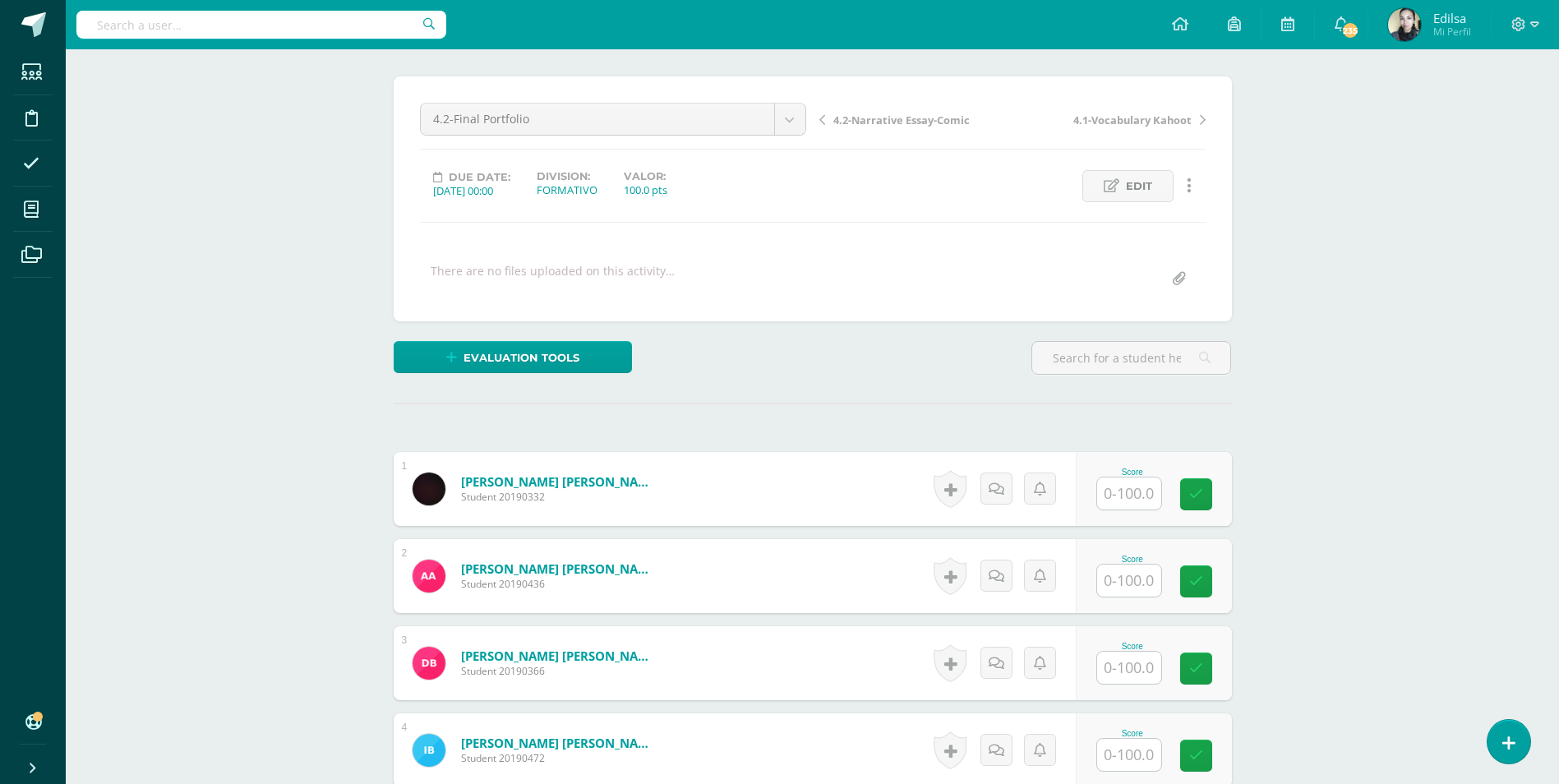
scroll to position [0, 0]
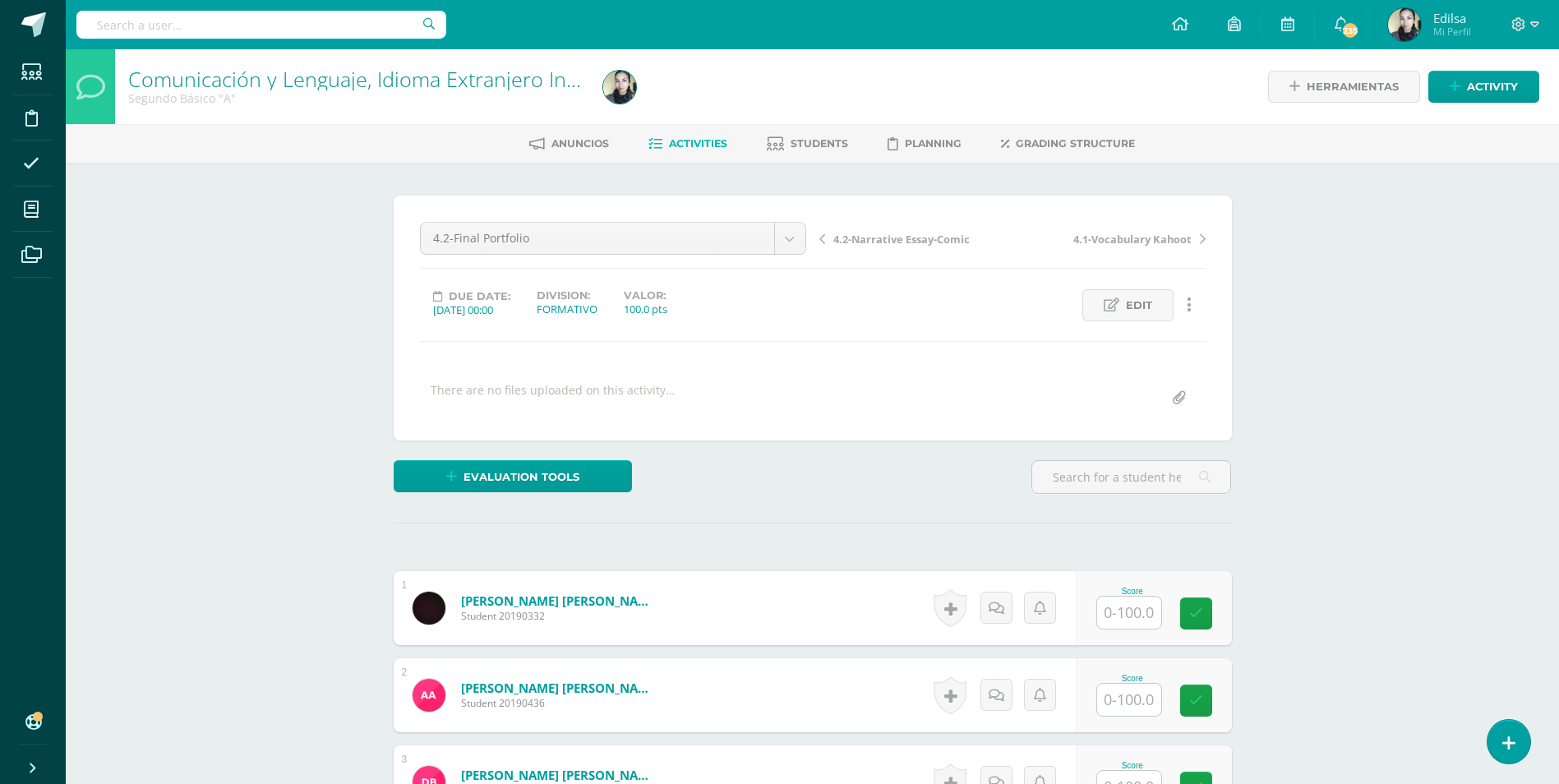
click at [886, 232] on span "4.2-Narrative Essay-Comic" at bounding box center [901, 238] width 136 height 15
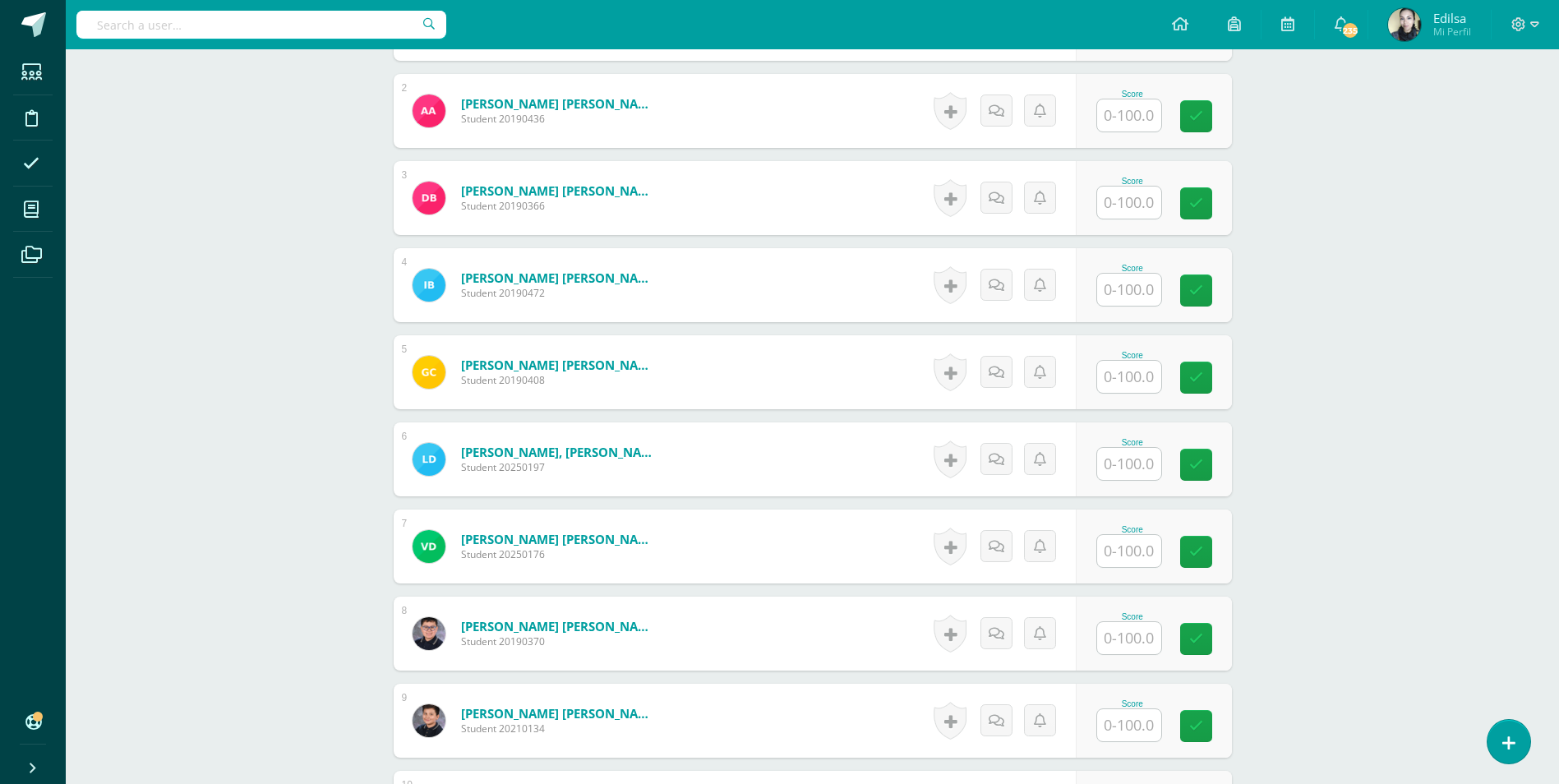
scroll to position [739, 0]
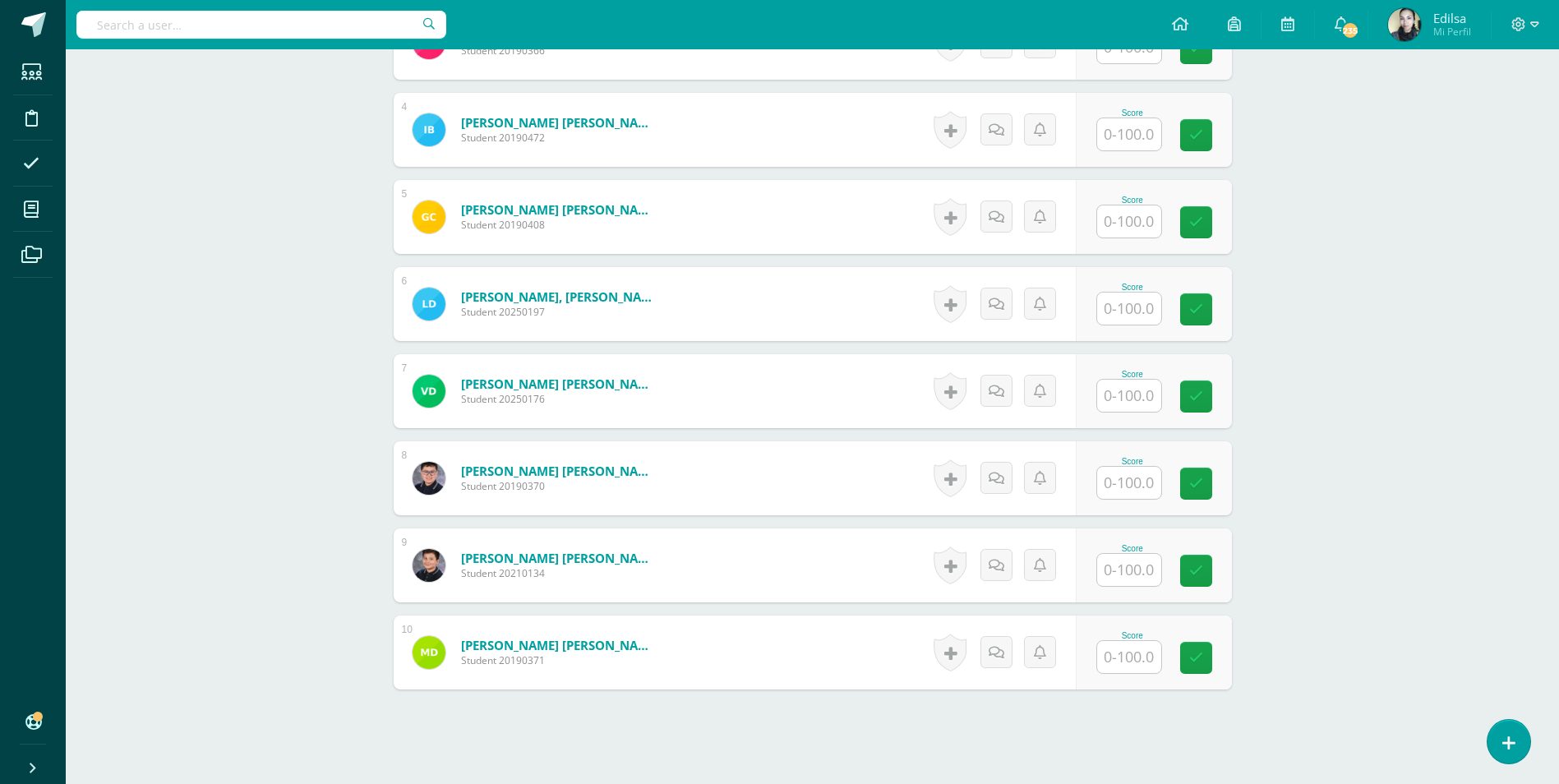
click at [1131, 653] on input "text" at bounding box center [1129, 656] width 64 height 32
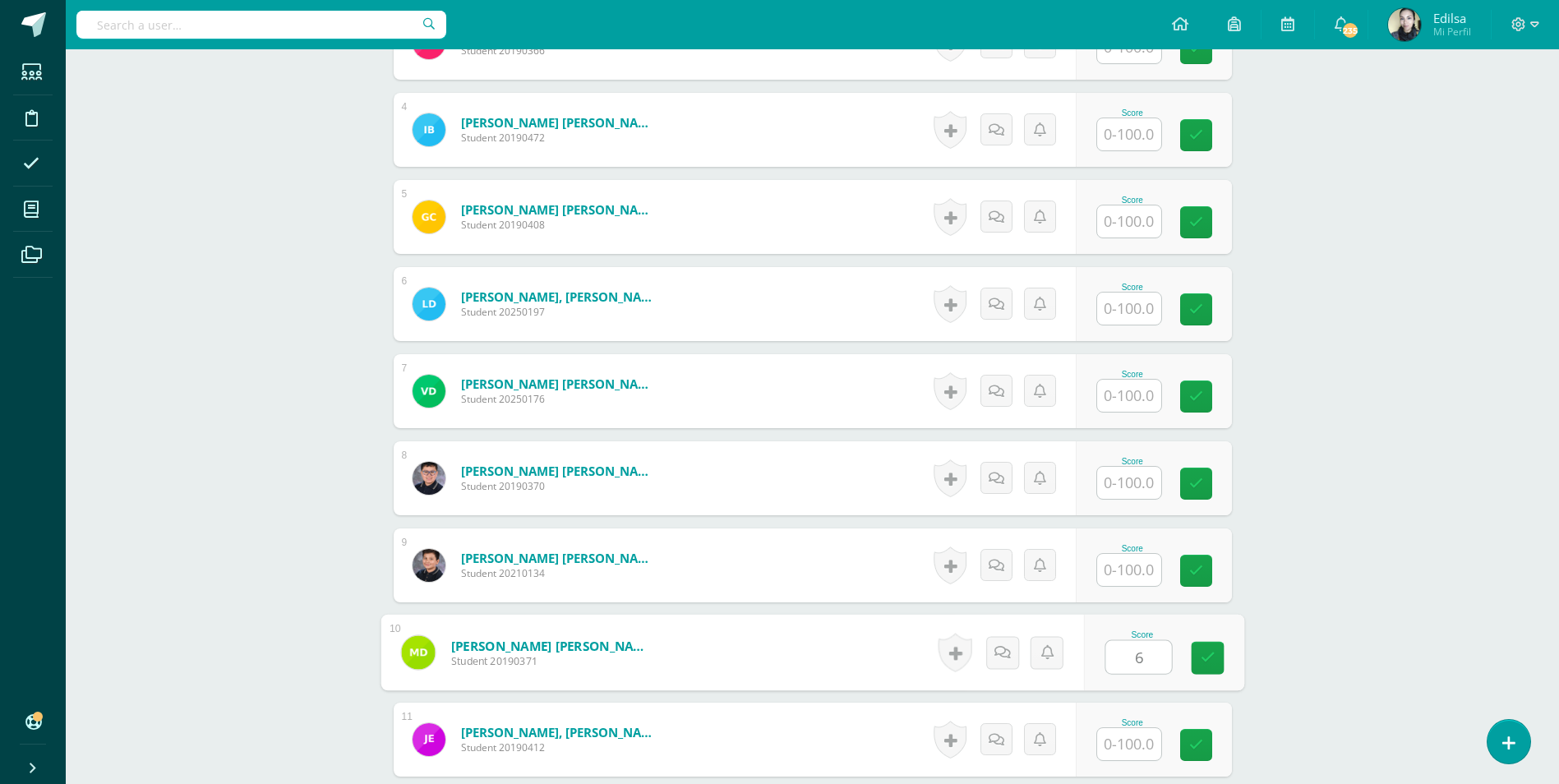
type input "60"
click at [1203, 667] on link at bounding box center [1207, 656] width 32 height 32
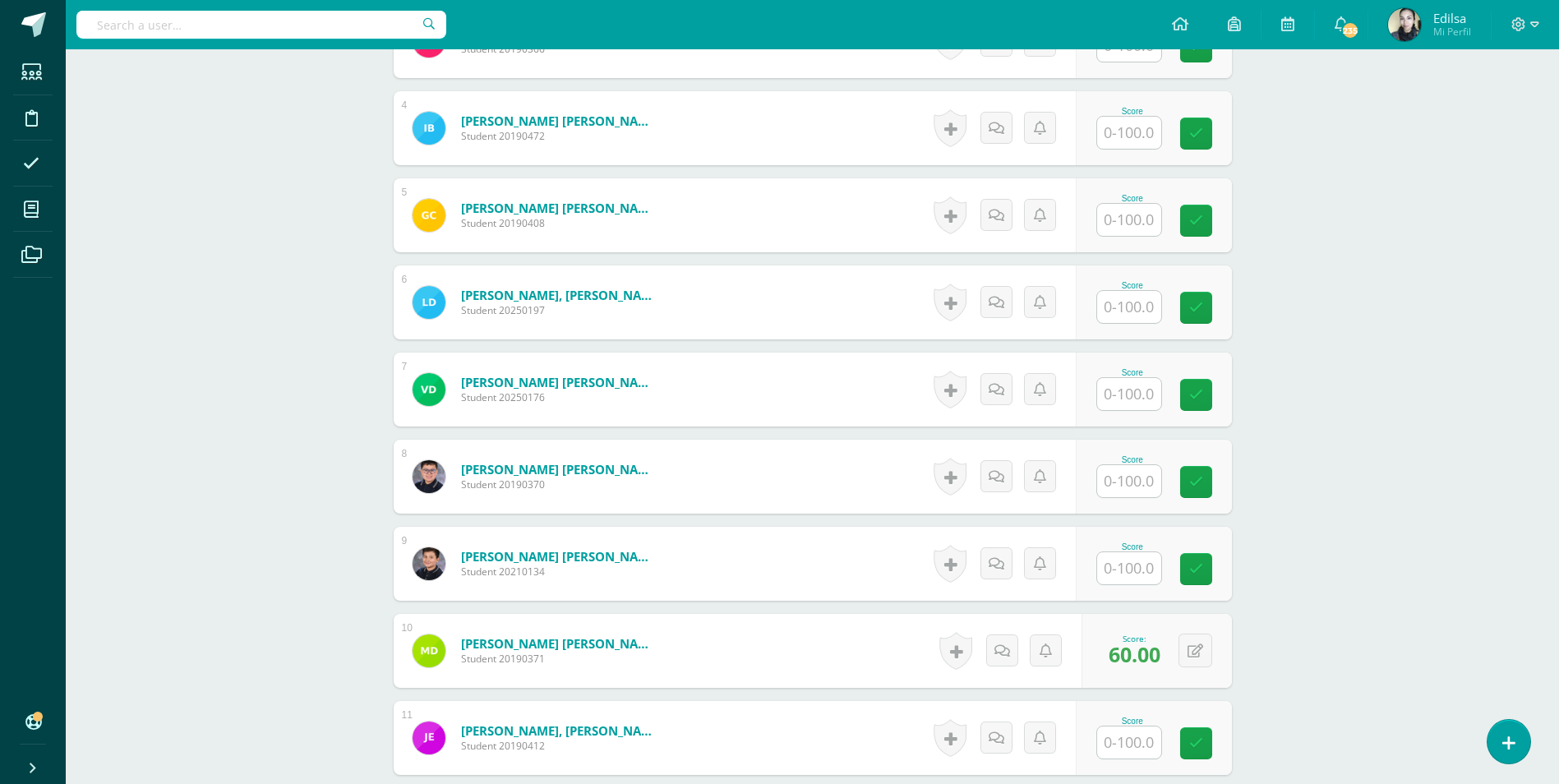
scroll to position [905, 0]
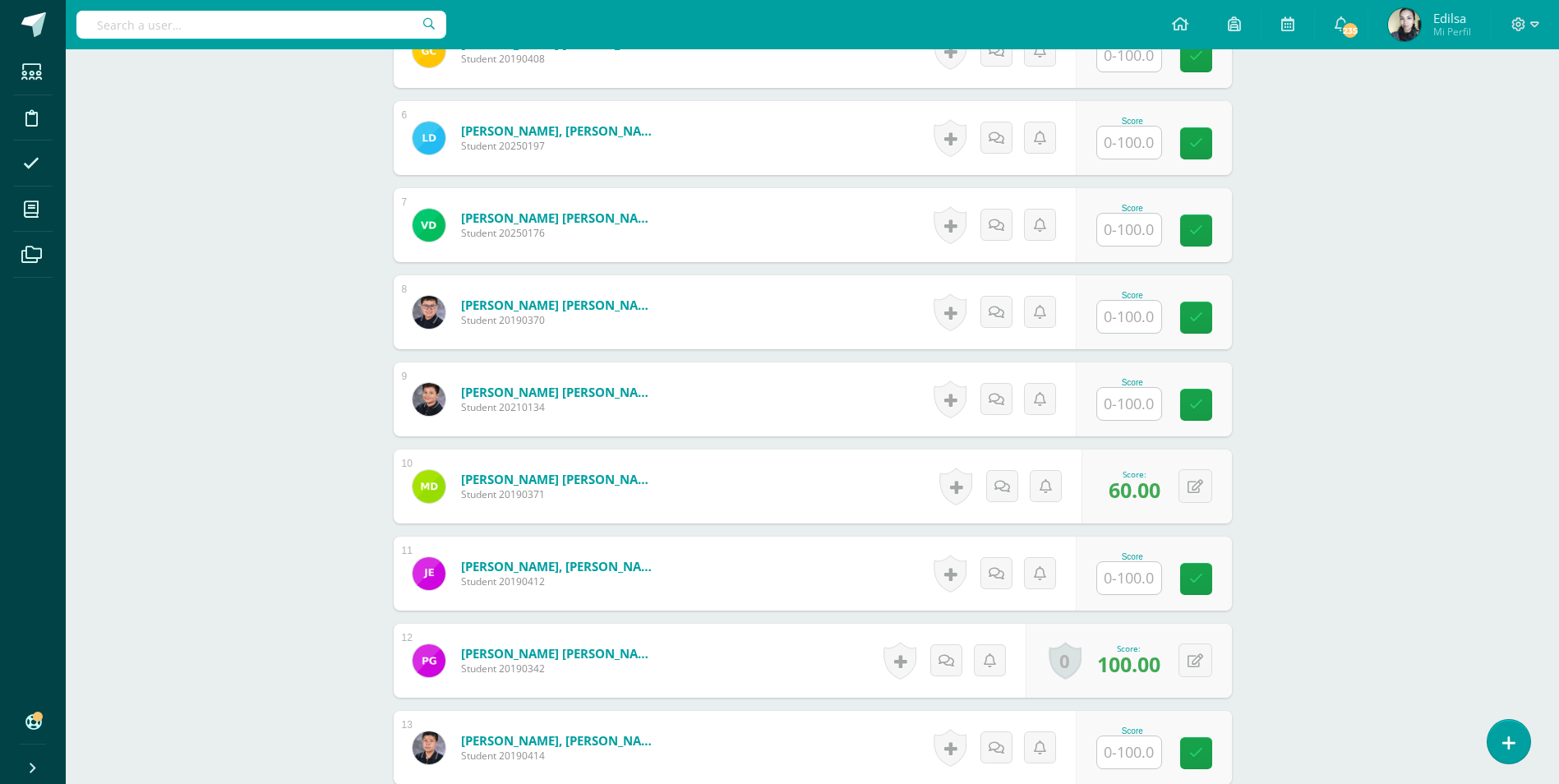
click at [1131, 588] on input "text" at bounding box center [1129, 578] width 64 height 32
type input "75"
click at [1200, 567] on link at bounding box center [1207, 578] width 32 height 32
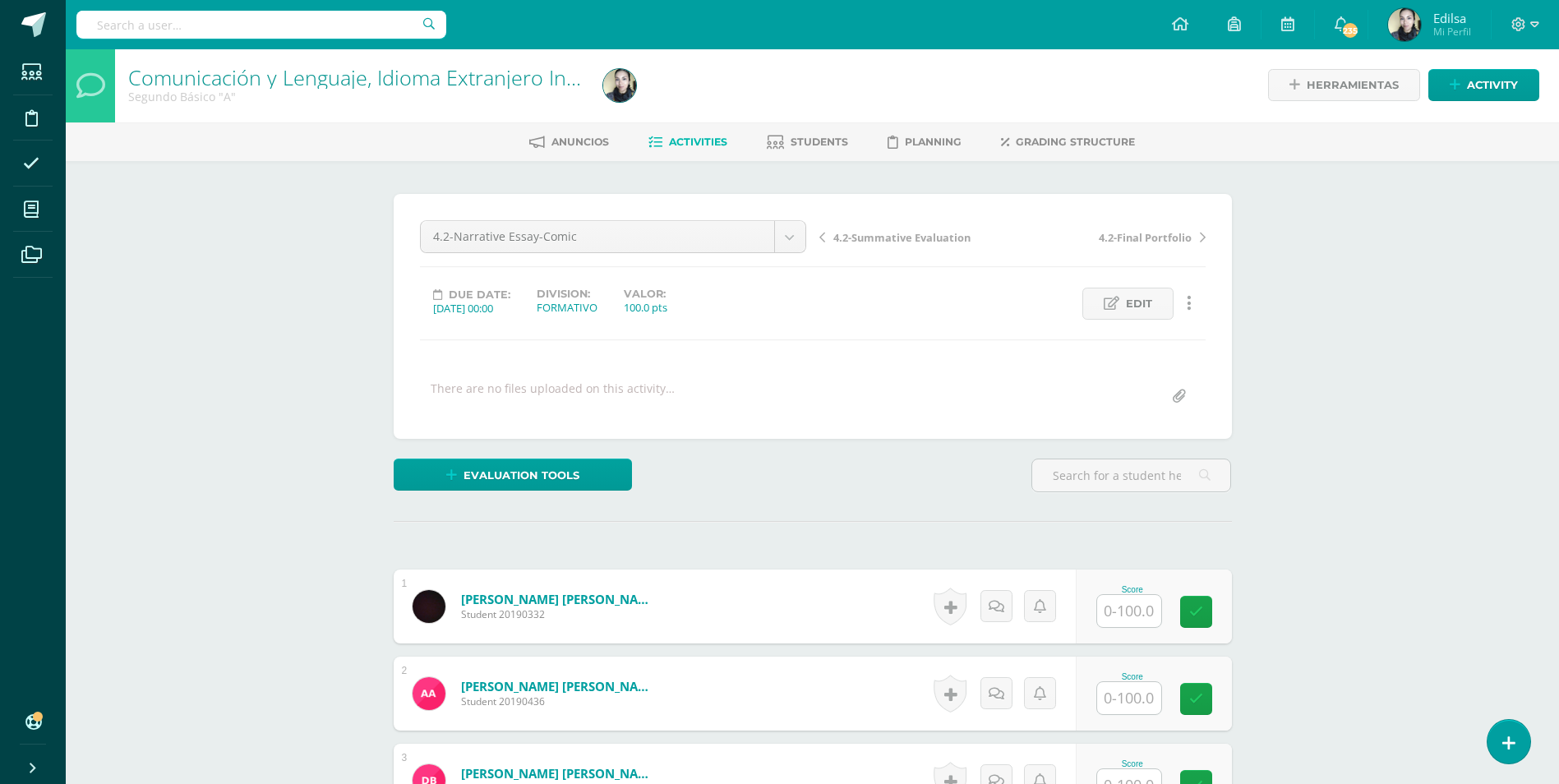
scroll to position [0, 0]
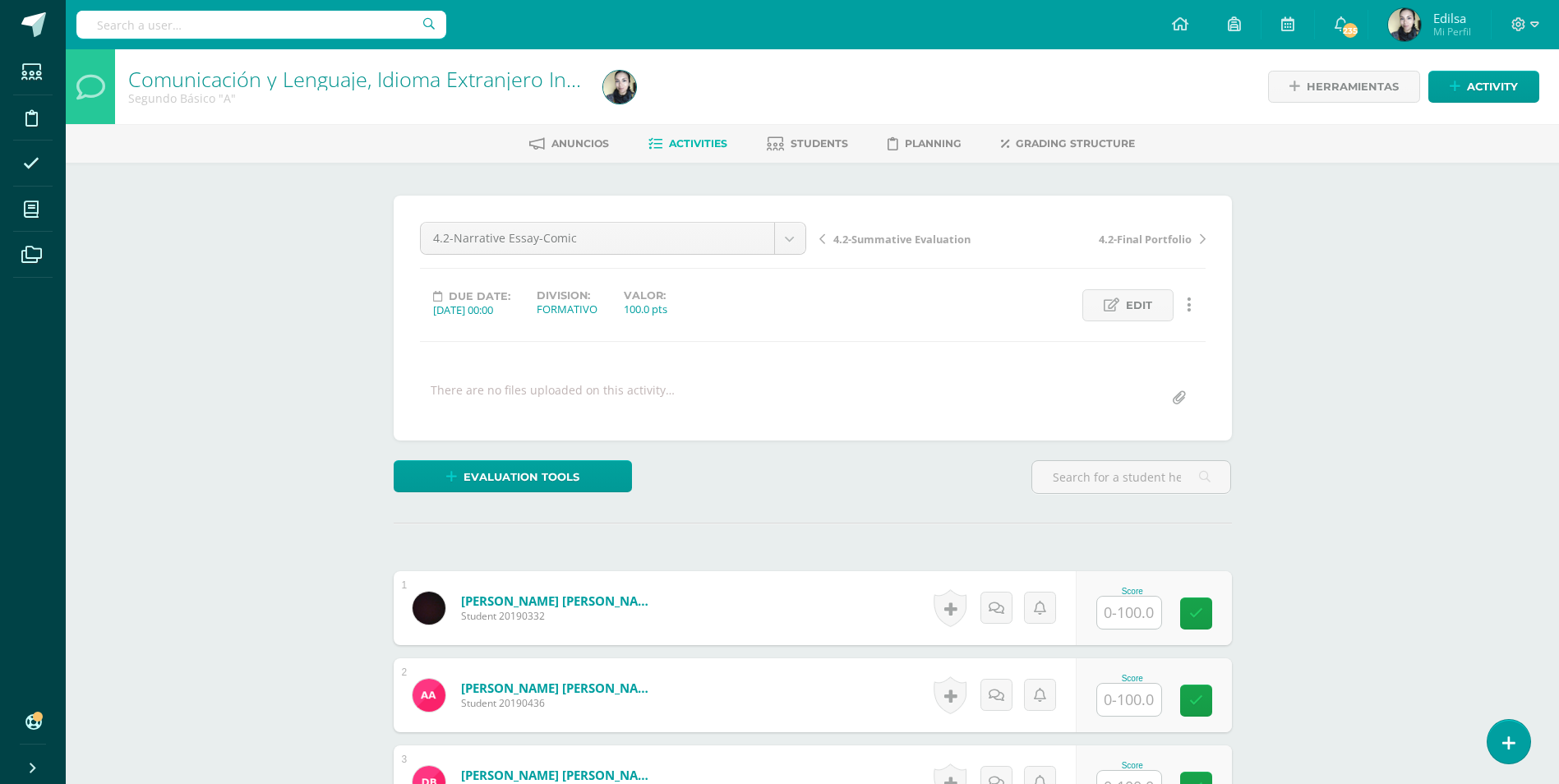
click at [1124, 243] on span "4.2-Final Portfolio" at bounding box center [1145, 238] width 93 height 15
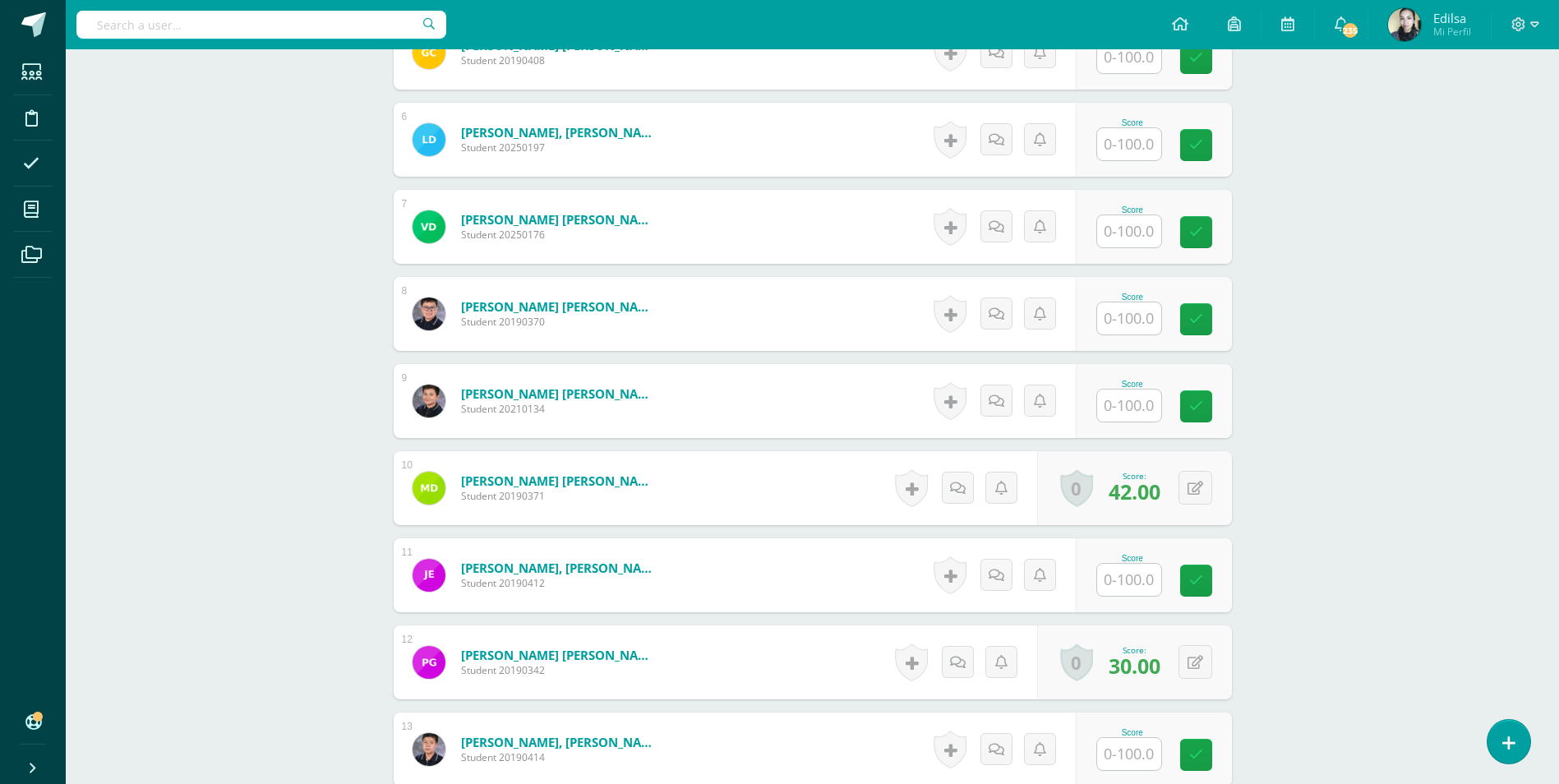
scroll to position [905, 0]
click at [1122, 567] on input "text" at bounding box center [1138, 578] width 66 height 32
type input "56"
click at [1223, 573] on link at bounding box center [1207, 579] width 32 height 32
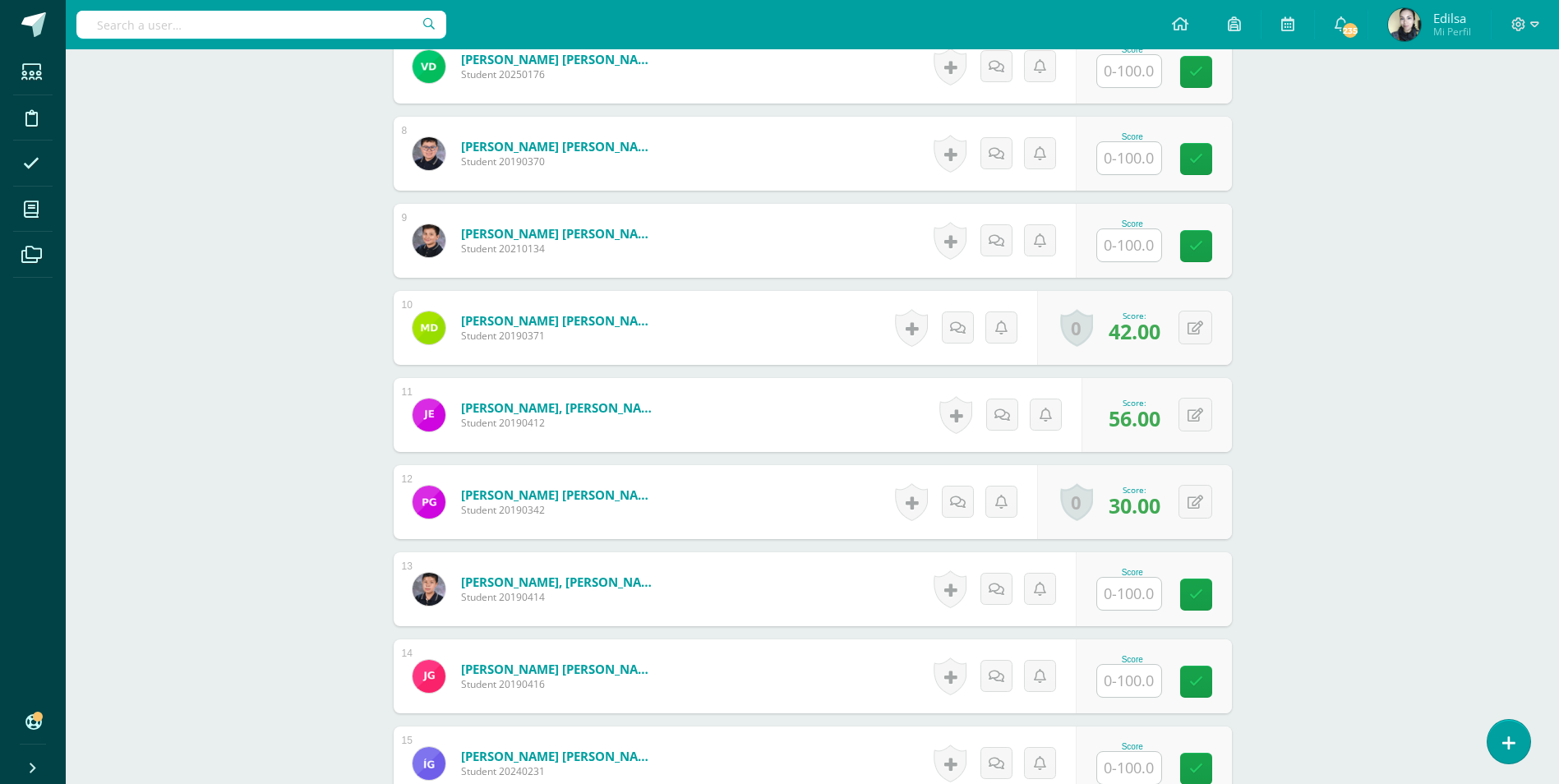
scroll to position [1071, 0]
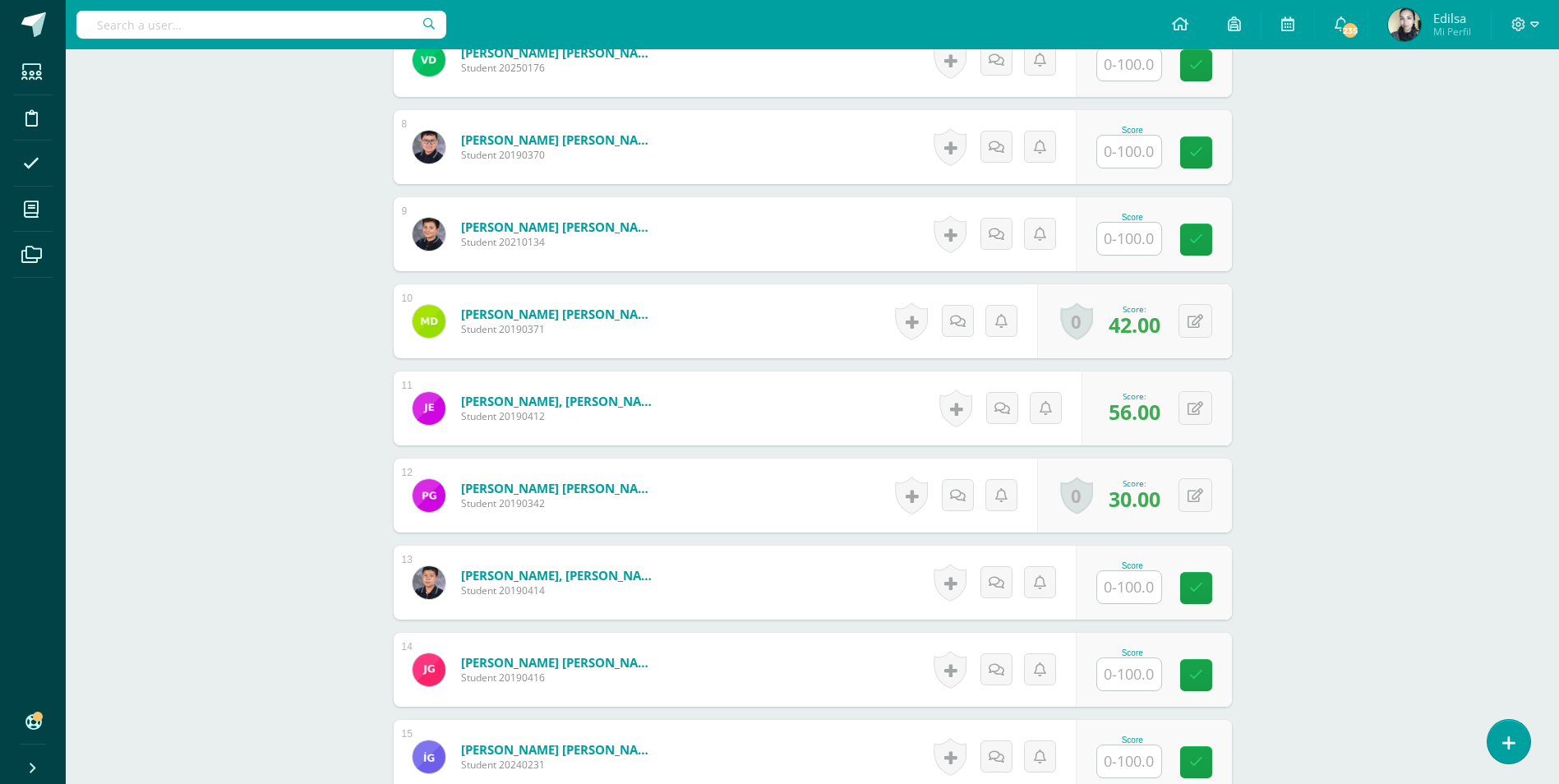
click at [1108, 673] on input "text" at bounding box center [1129, 674] width 64 height 32
type input "60"
click at [1212, 669] on icon at bounding box center [1207, 675] width 15 height 14
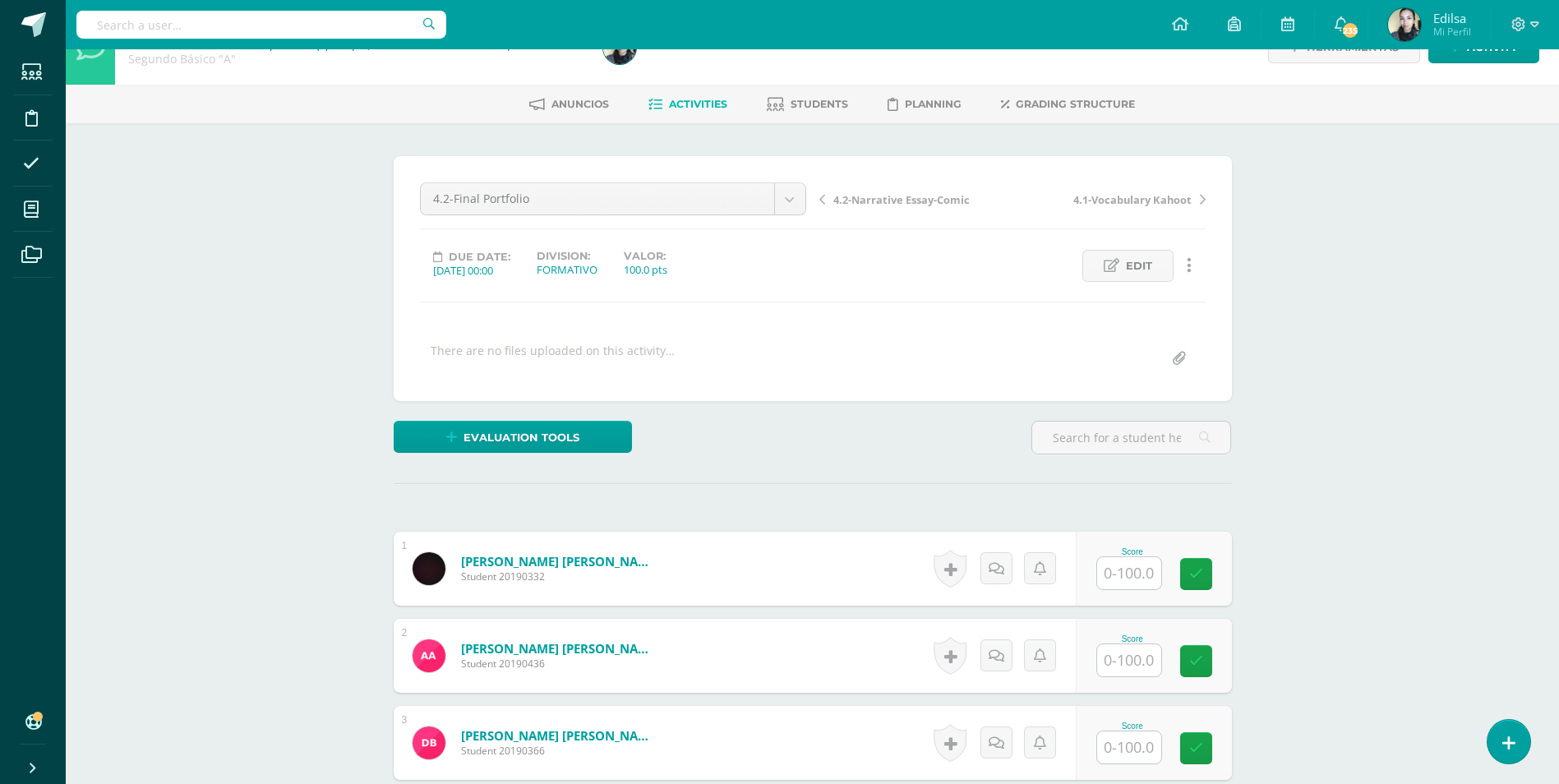
scroll to position [0, 0]
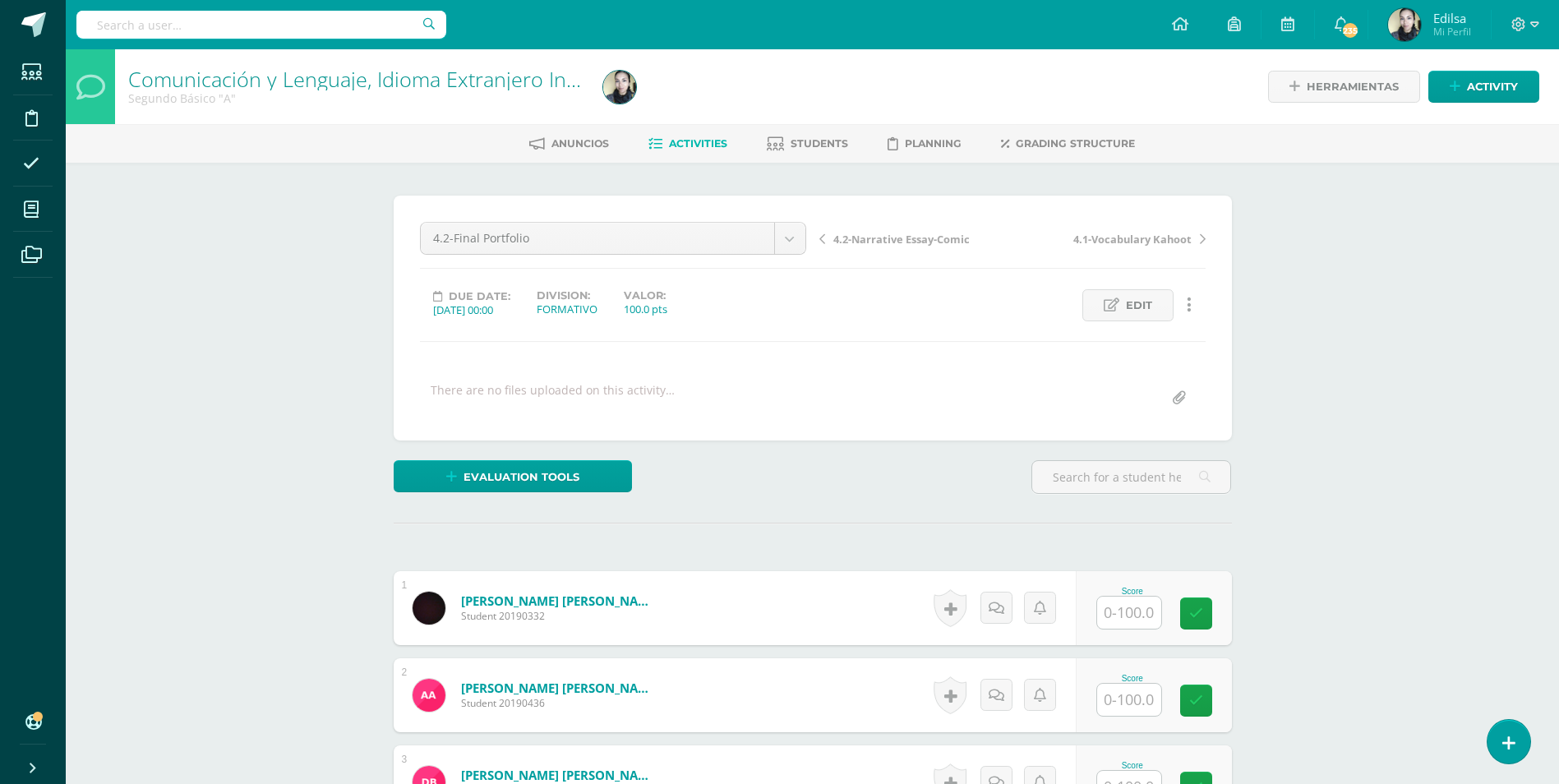
click at [916, 244] on span "4.2-Narrative Essay-Comic" at bounding box center [901, 238] width 136 height 15
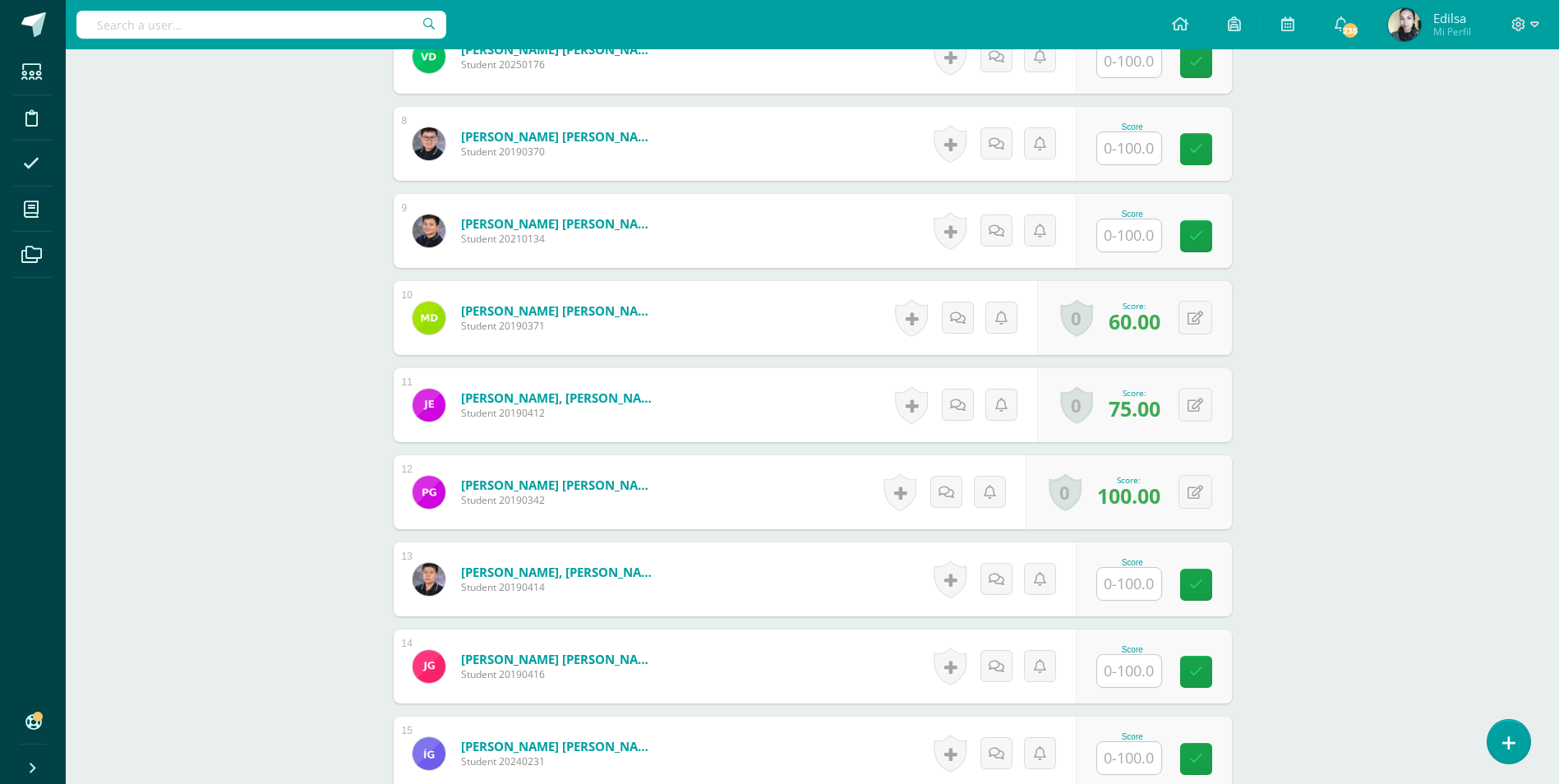
scroll to position [1074, 0]
click at [1122, 661] on input "text" at bounding box center [1129, 669] width 64 height 32
type input "100"
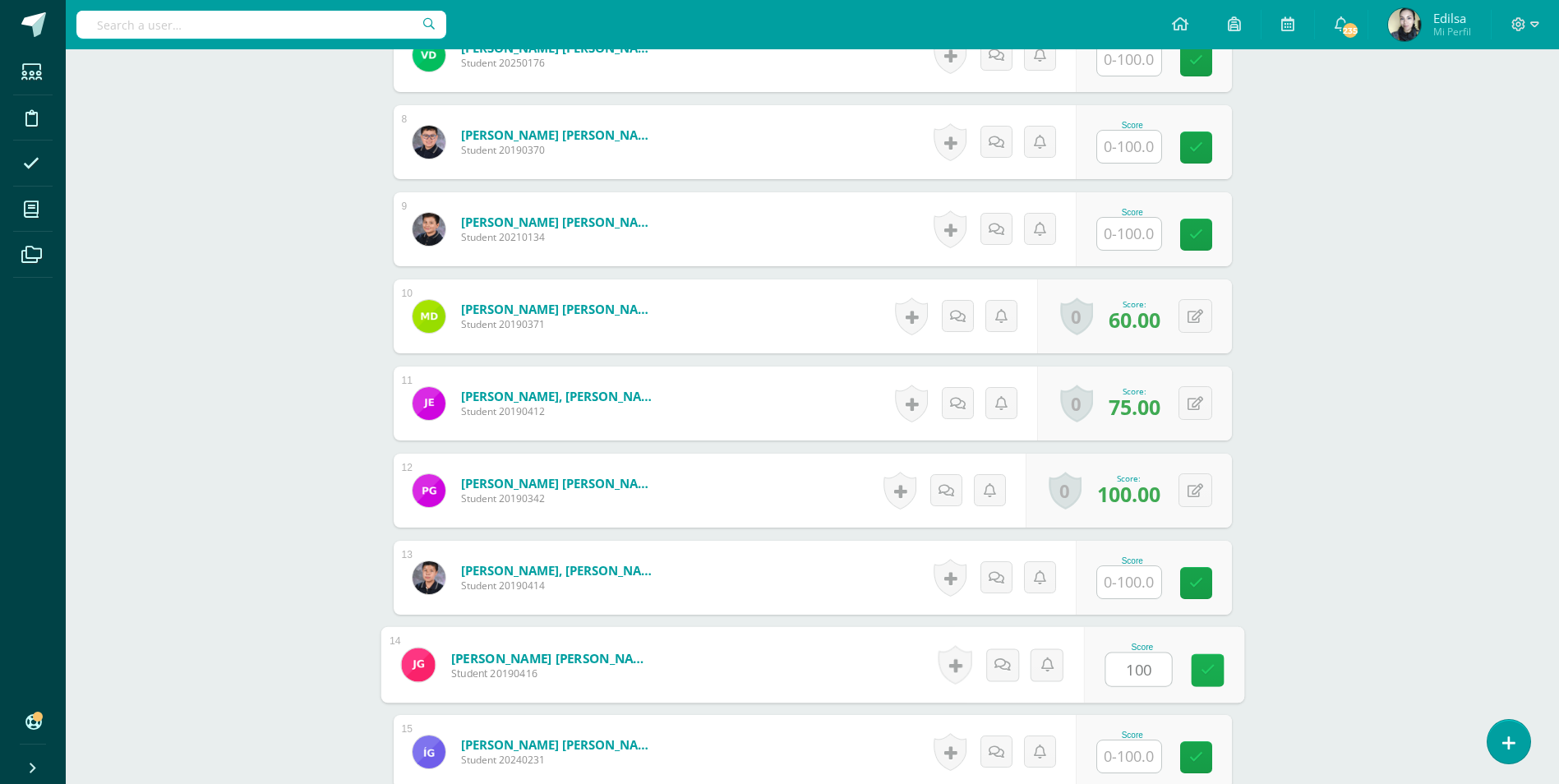
click at [1207, 678] on link at bounding box center [1207, 669] width 32 height 32
